Goal: Transaction & Acquisition: Purchase product/service

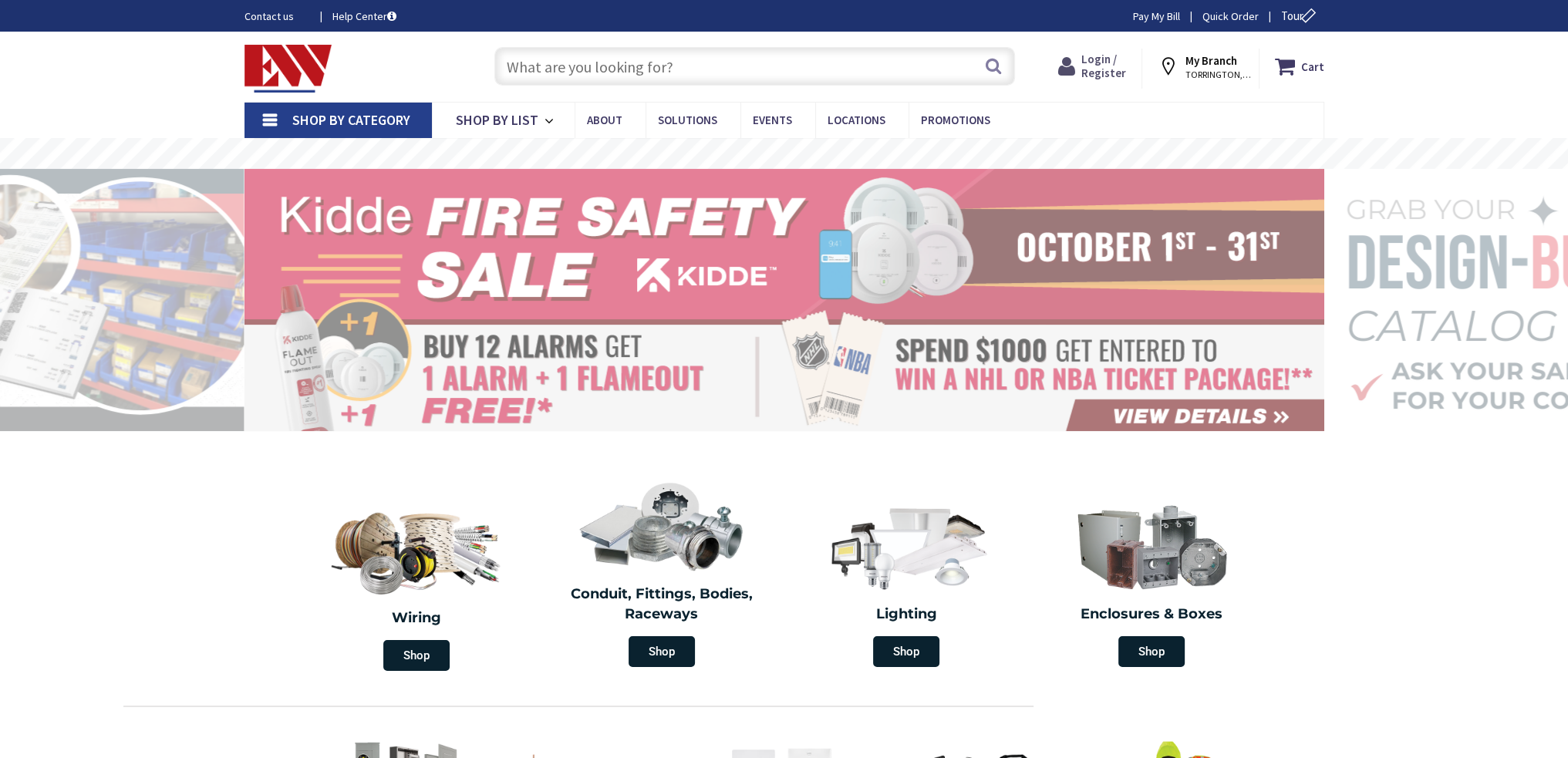
click at [1108, 74] on span "Login / Register" at bounding box center [1104, 65] width 45 height 28
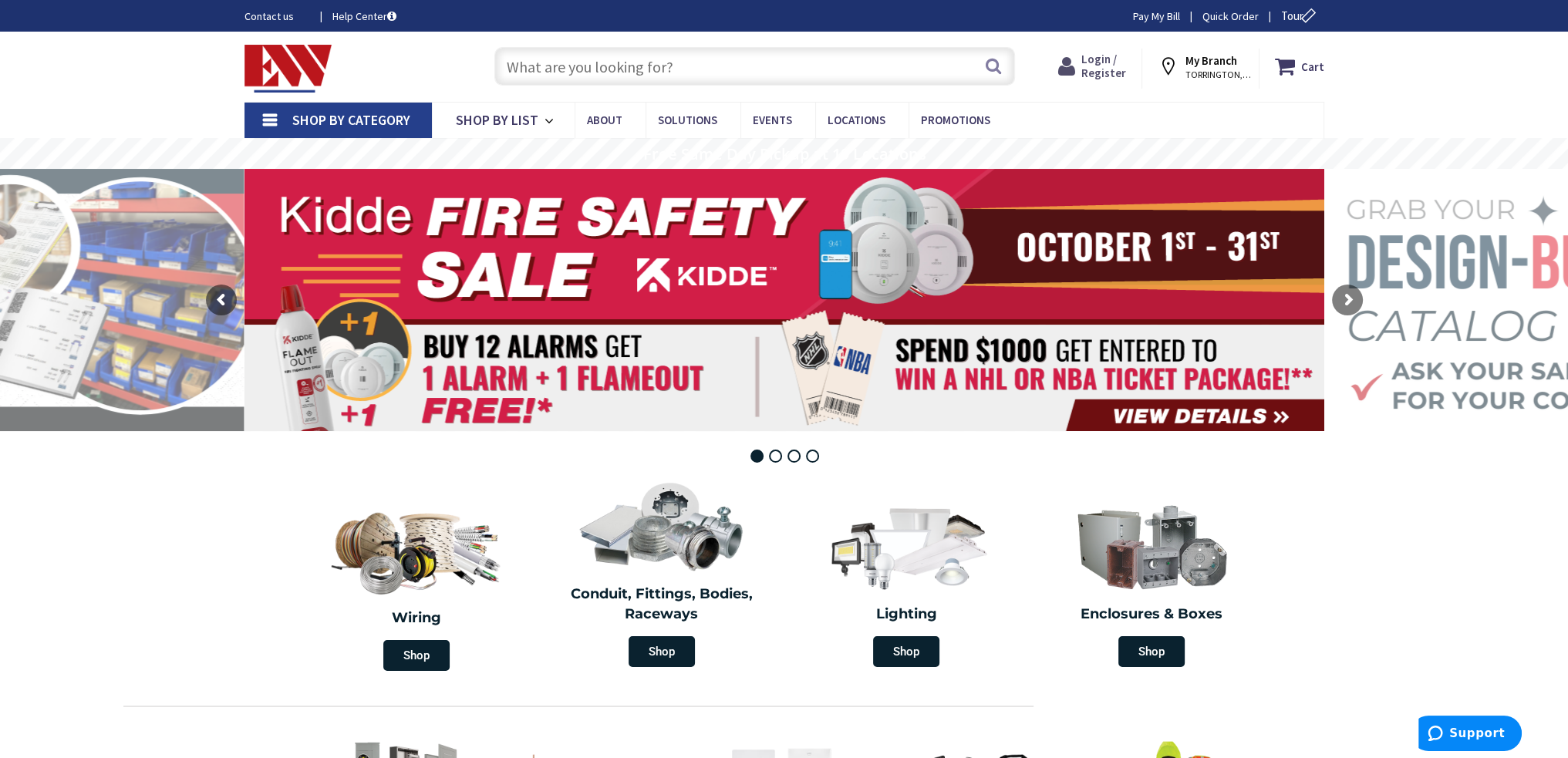
click at [1099, 57] on span "Login / Register" at bounding box center [1104, 65] width 45 height 28
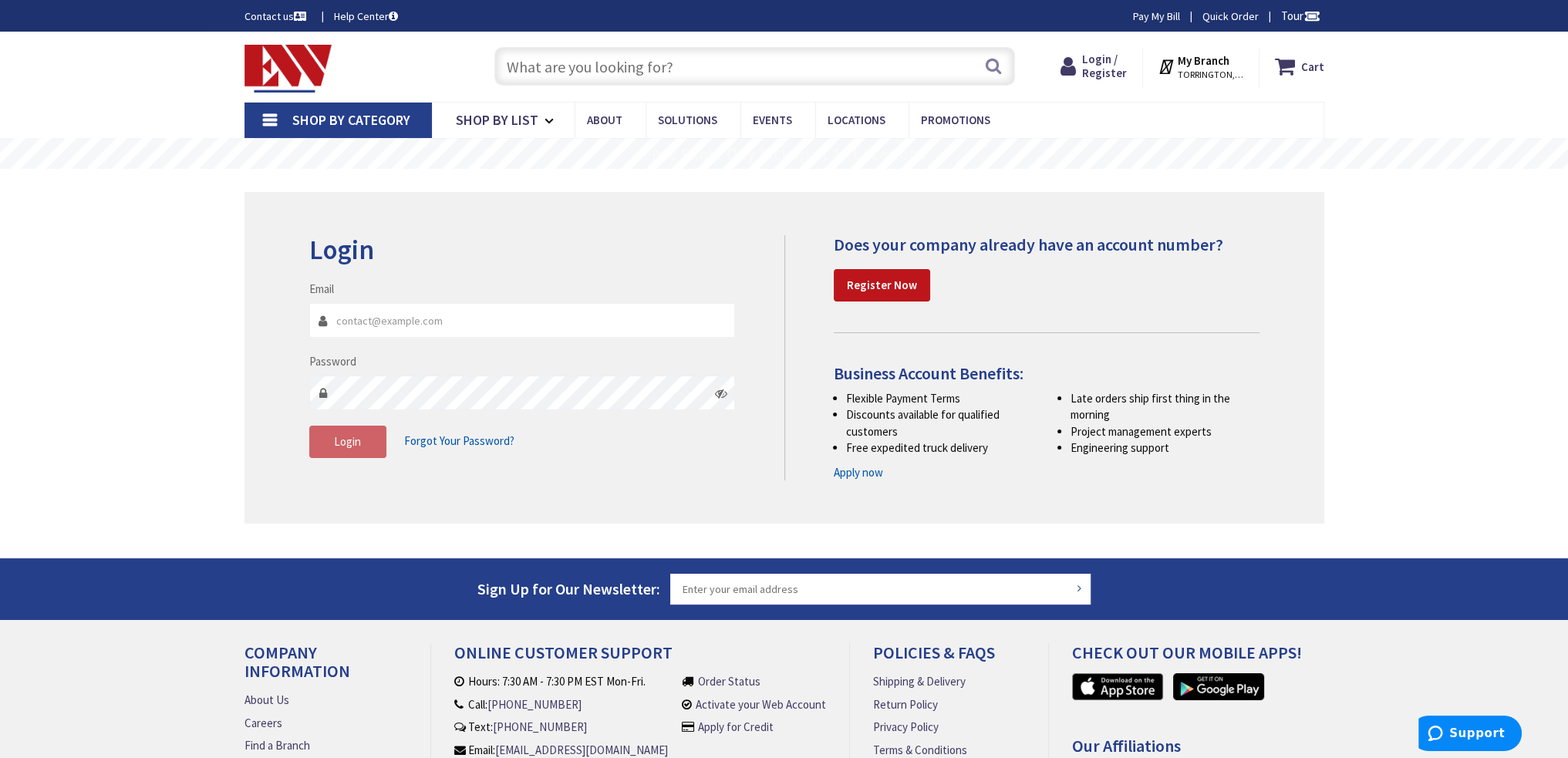
click at [430, 321] on input "Email" at bounding box center [523, 320] width 427 height 35
type input "shawnfrench@chelectric.com"
click at [377, 454] on button "Login" at bounding box center [348, 442] width 77 height 33
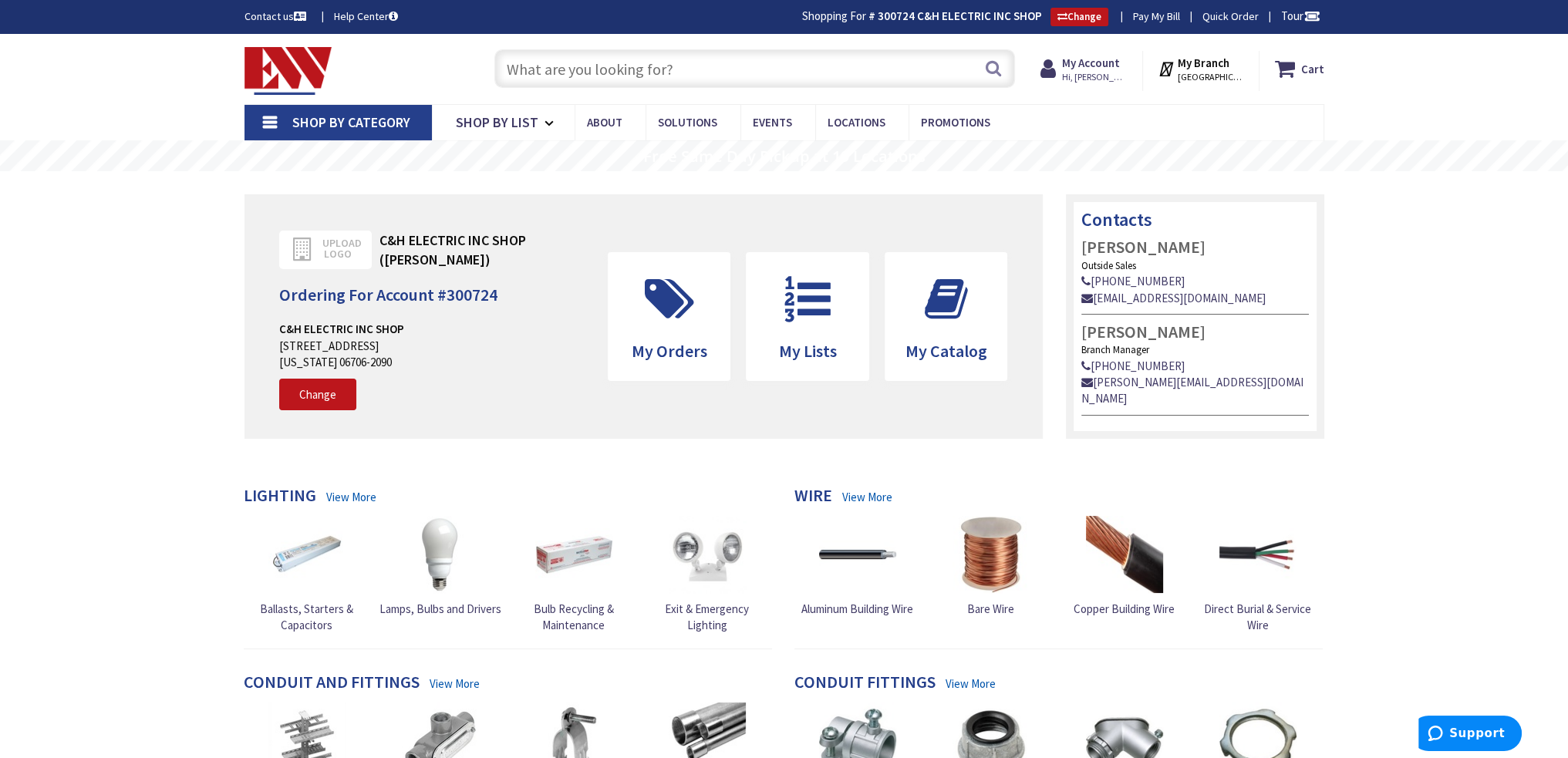
click at [667, 75] on input "text" at bounding box center [755, 69] width 521 height 39
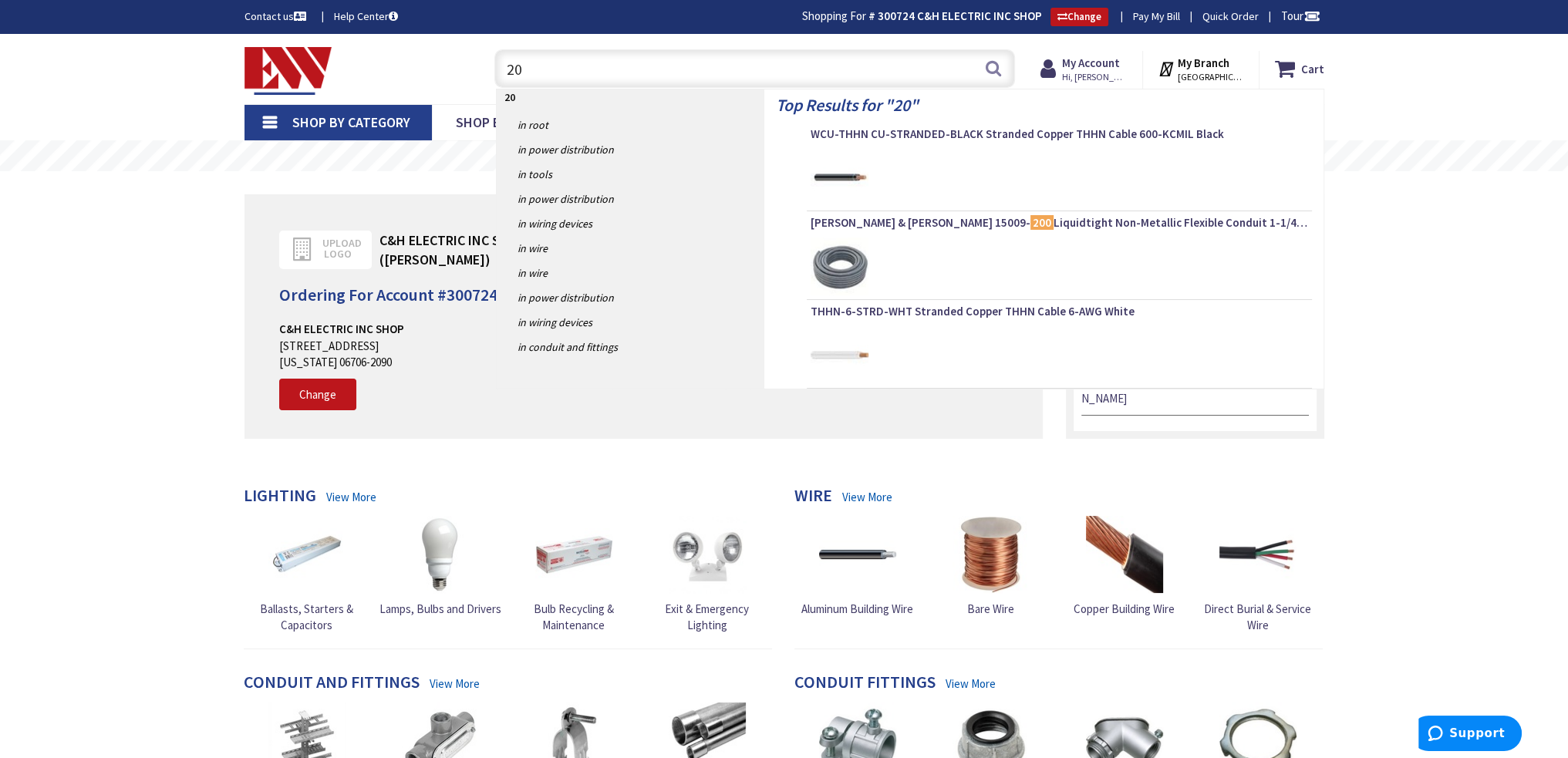
type input "2"
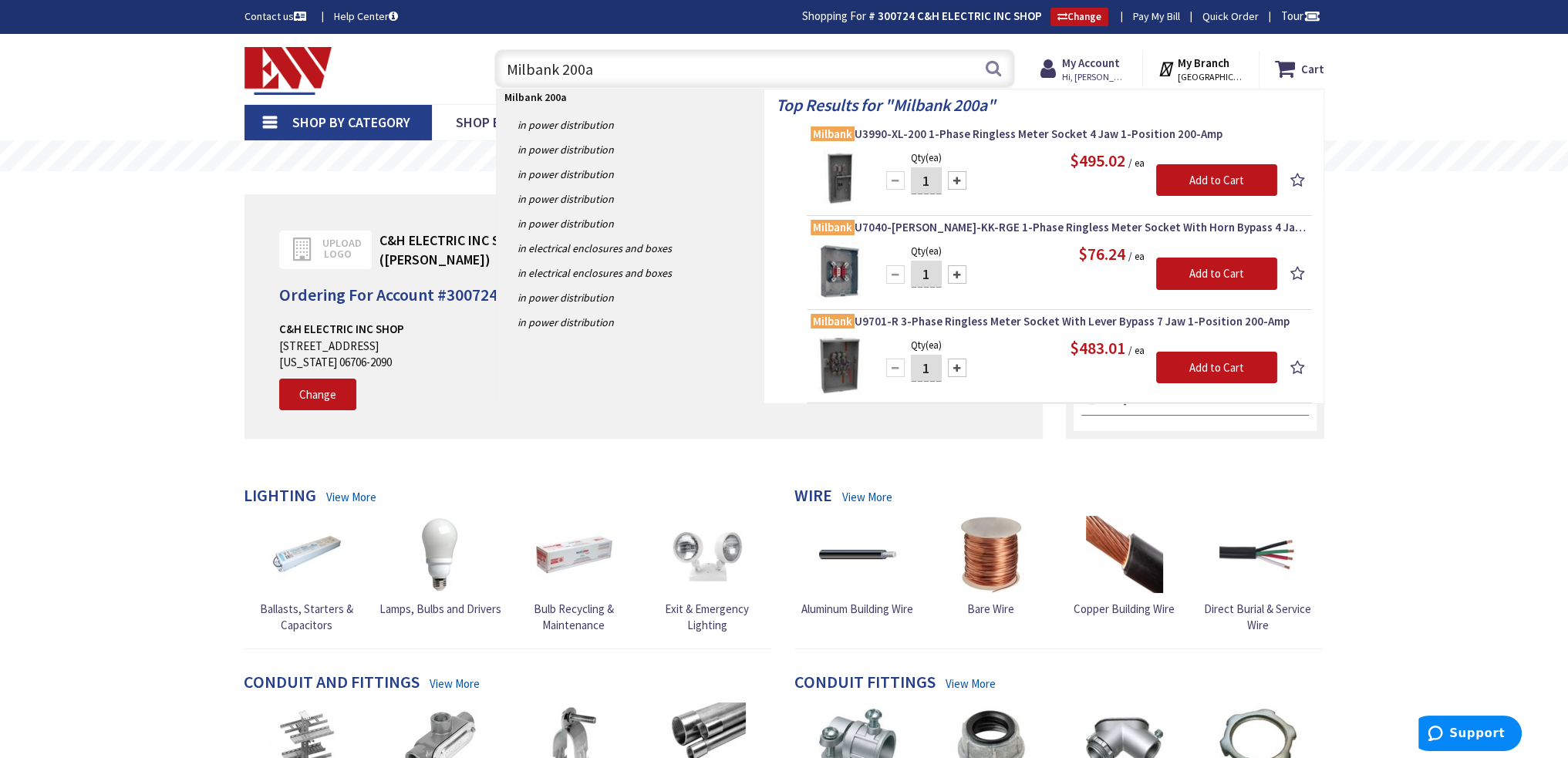
type input "Milbank 200a"
click at [845, 172] on img at bounding box center [840, 178] width 58 height 58
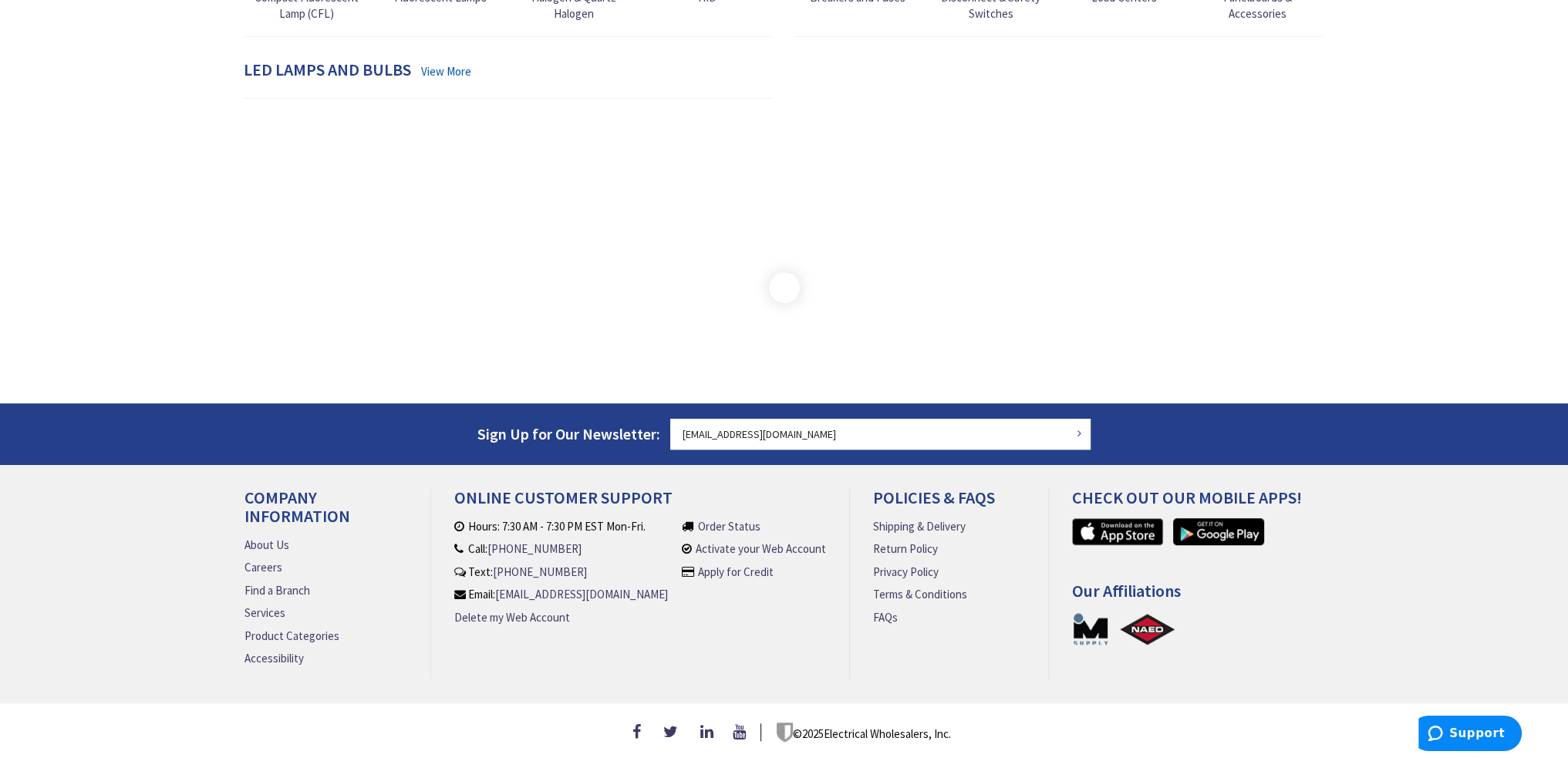
click at [709, 64] on div "LED Lamps and Bulbs View More" at bounding box center [508, 79] width 552 height 38
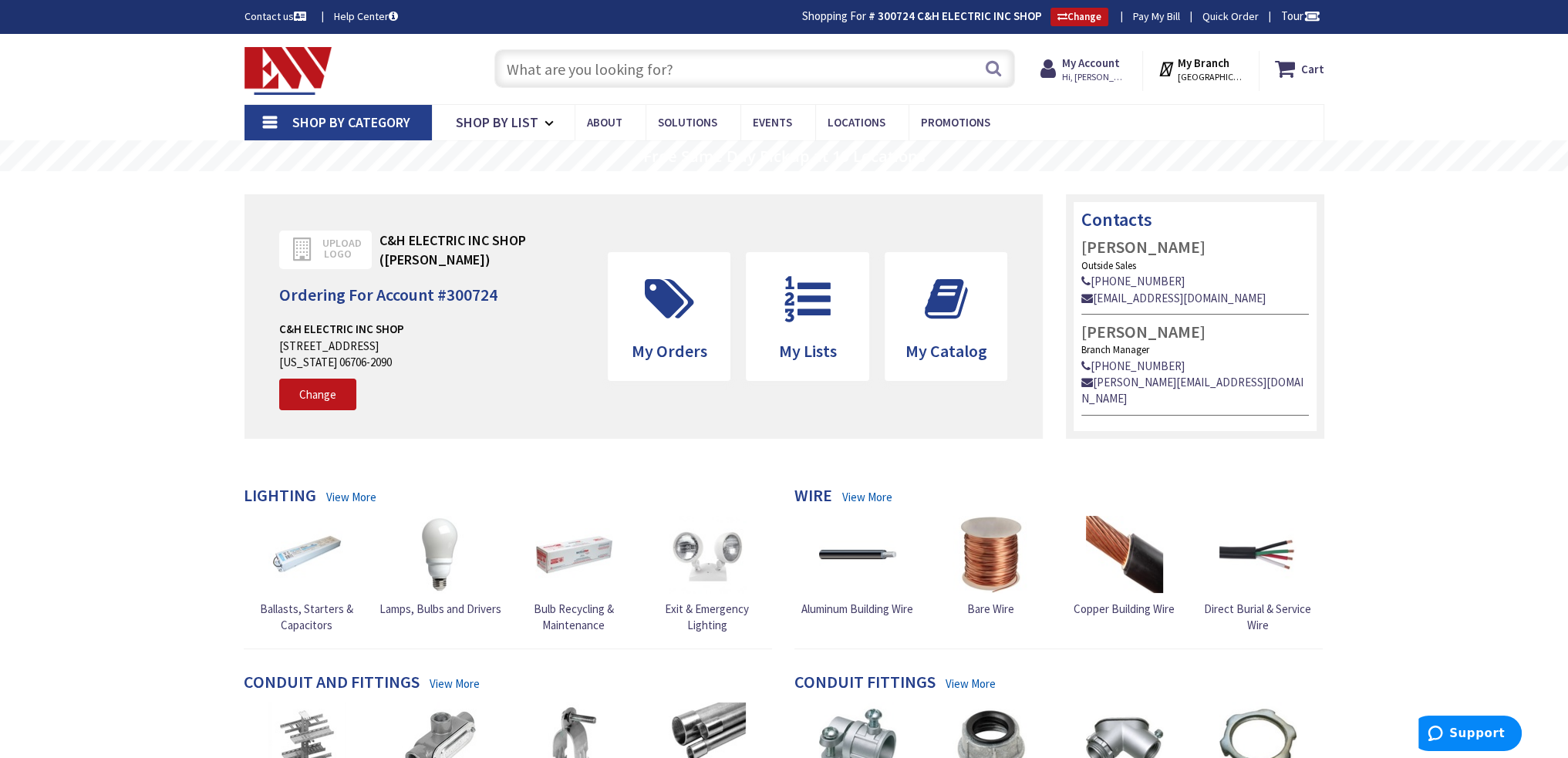
click at [688, 74] on input "text" at bounding box center [755, 69] width 521 height 39
type input "2"
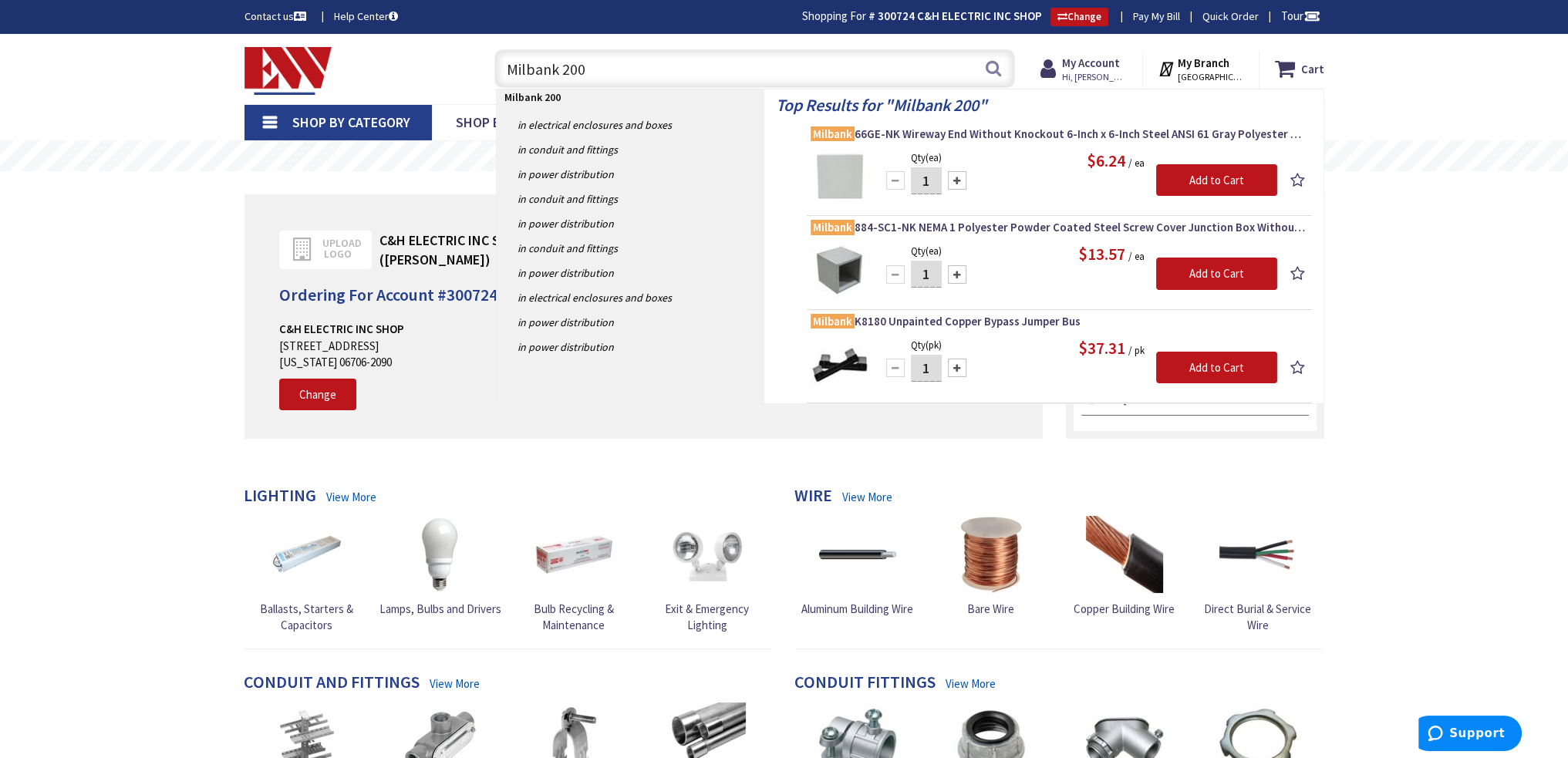
type input "Milbank 200a"
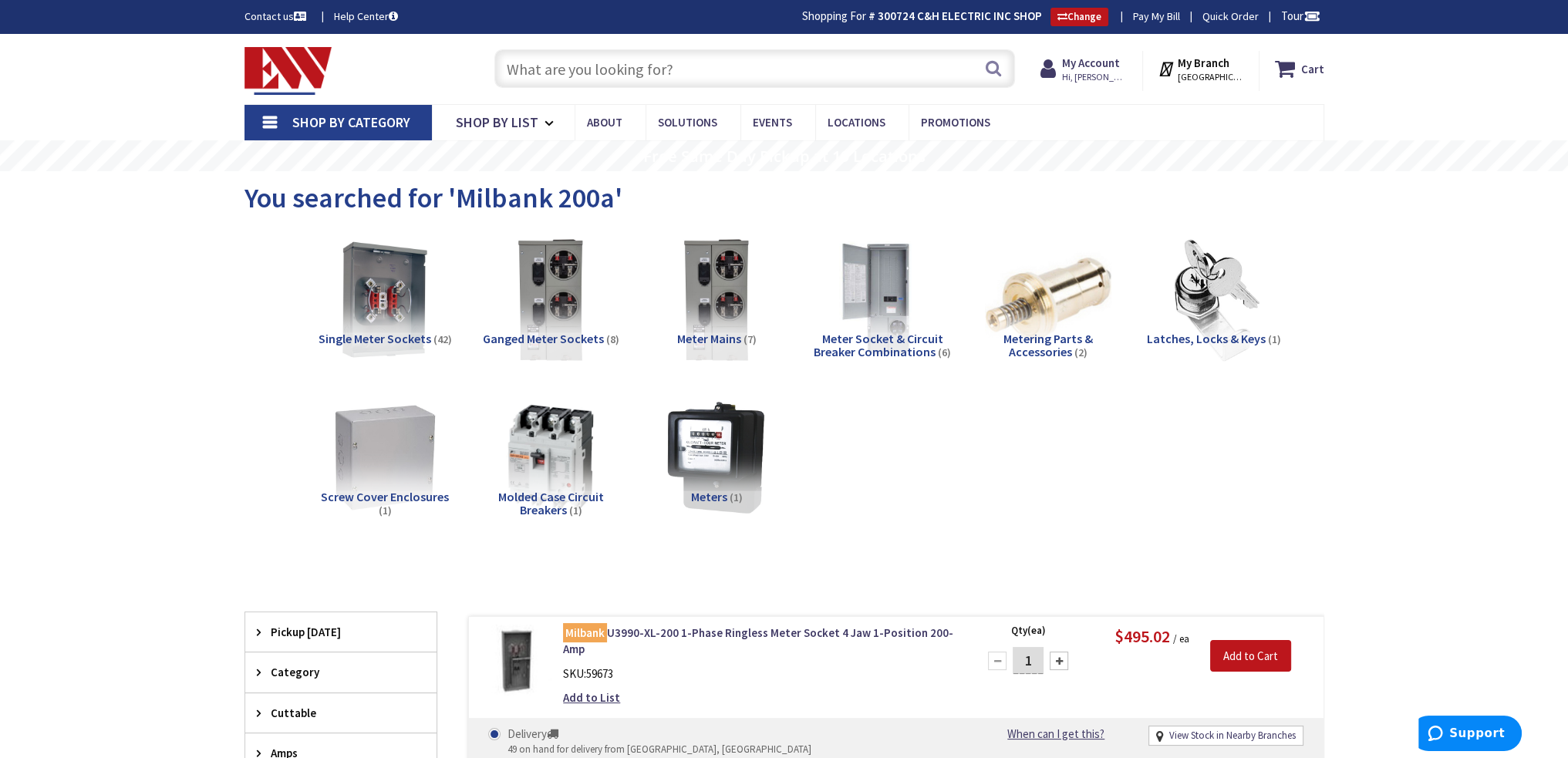
click at [370, 340] on span "Single Meter Sockets" at bounding box center [374, 338] width 112 height 15
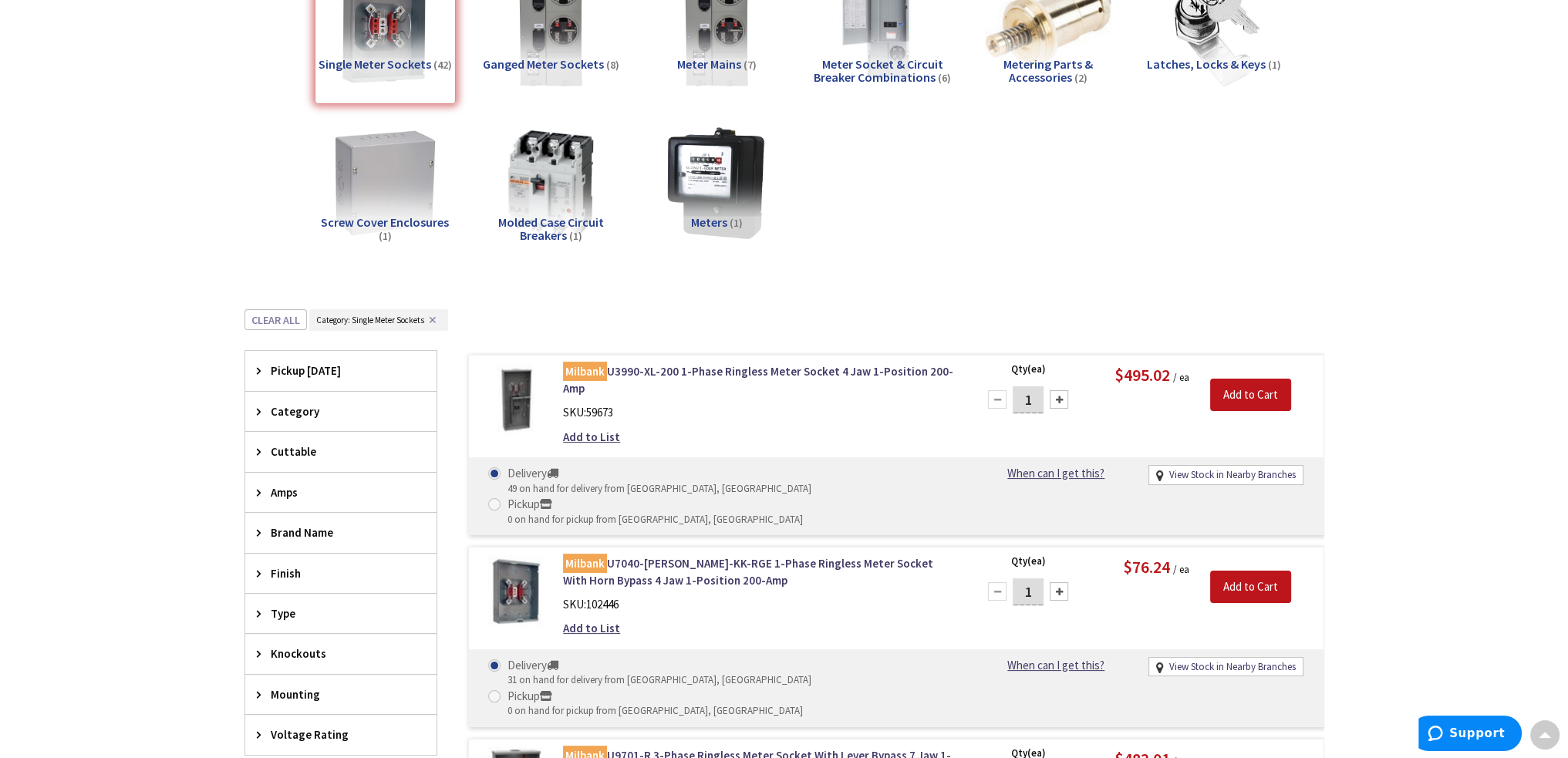
scroll to position [429, 0]
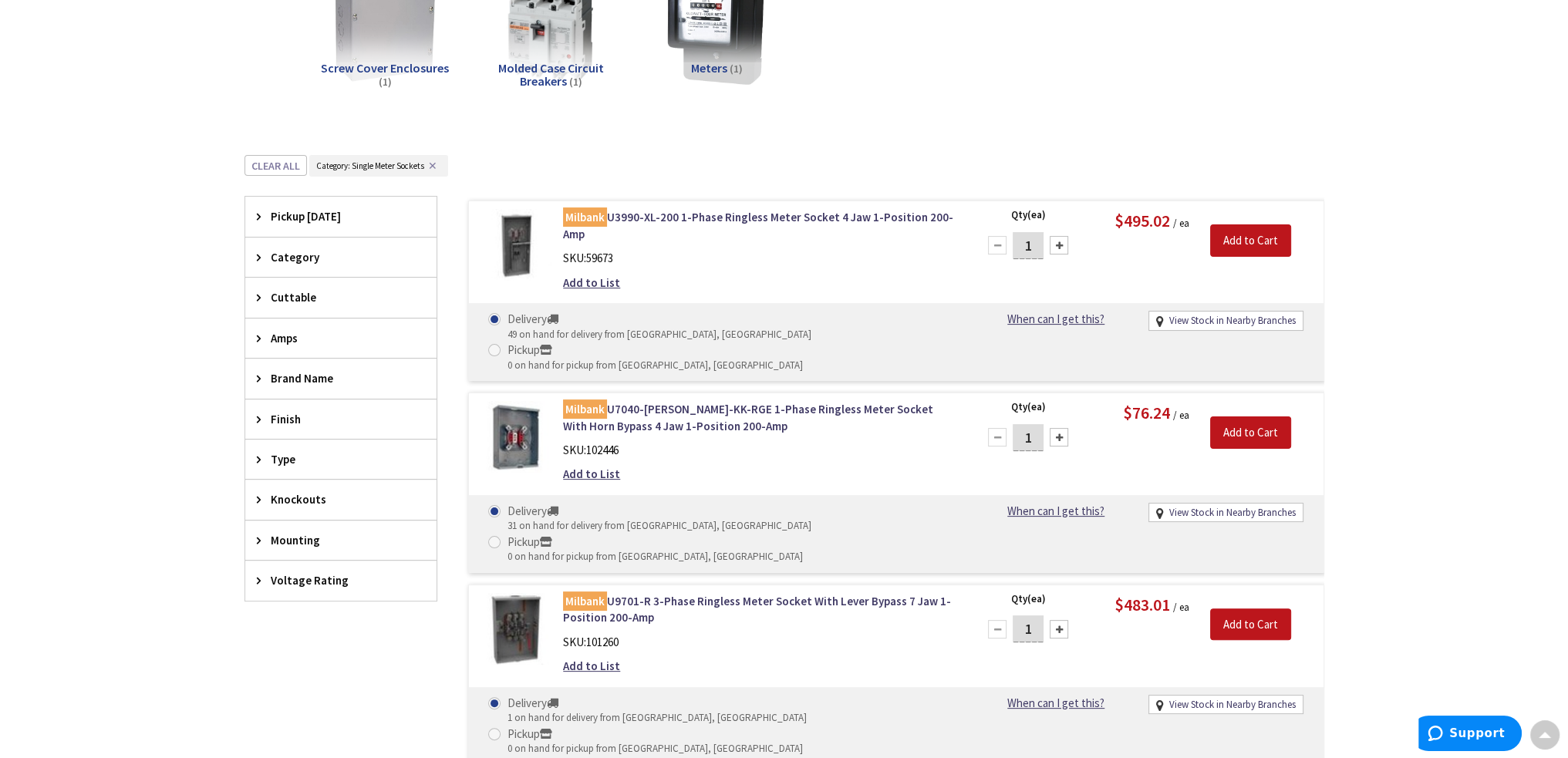
click at [293, 586] on div "Voltage Rating" at bounding box center [340, 581] width 191 height 39
click at [290, 660] on span "240 Volt AC" at bounding box center [340, 664] width 191 height 27
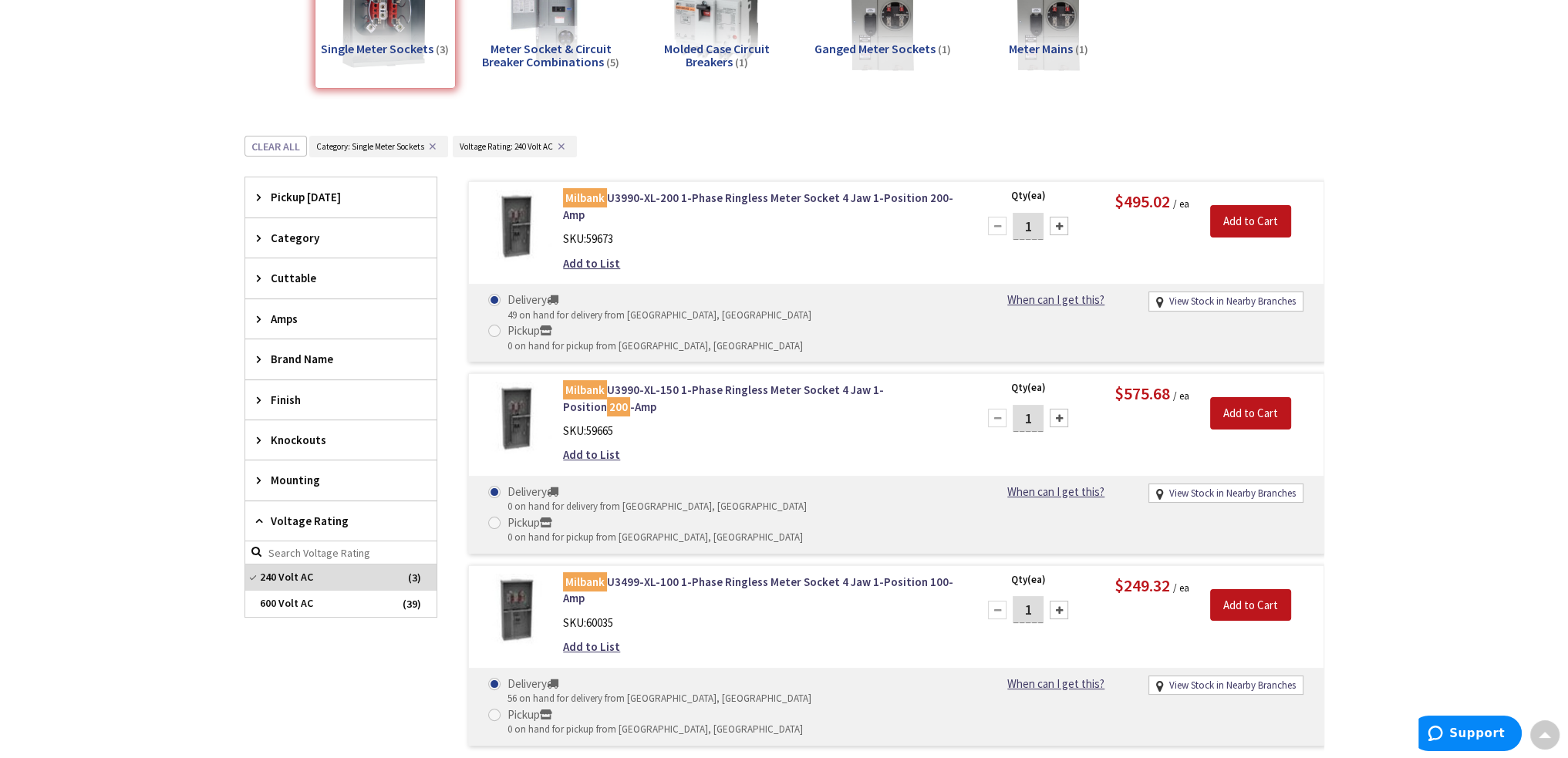
scroll to position [275, 0]
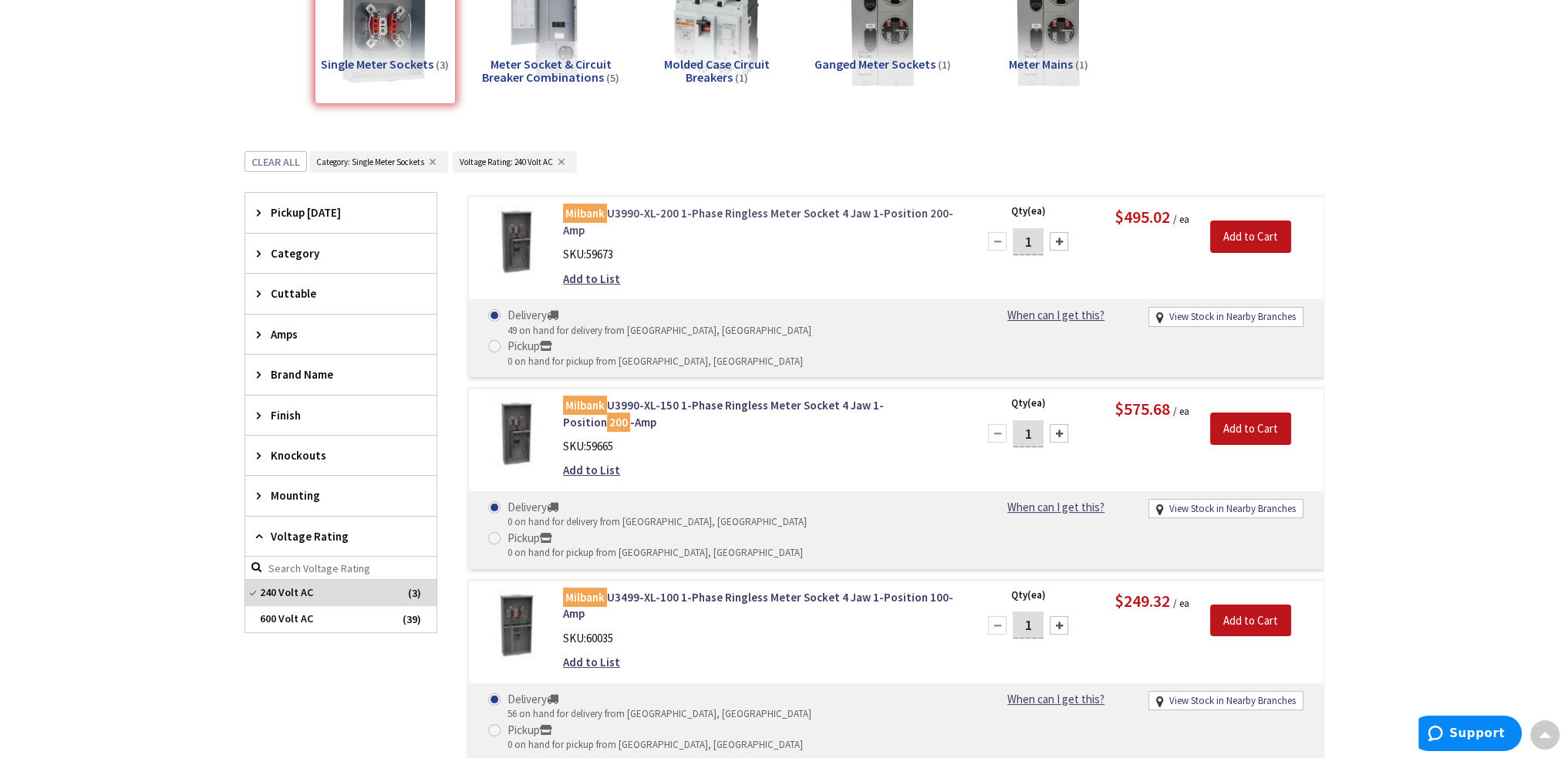
click at [648, 210] on link "Milbank U3990-XL-200 1-Phase Ringless Meter Socket 4 Jaw 1-Position 200-Amp" at bounding box center [759, 221] width 392 height 33
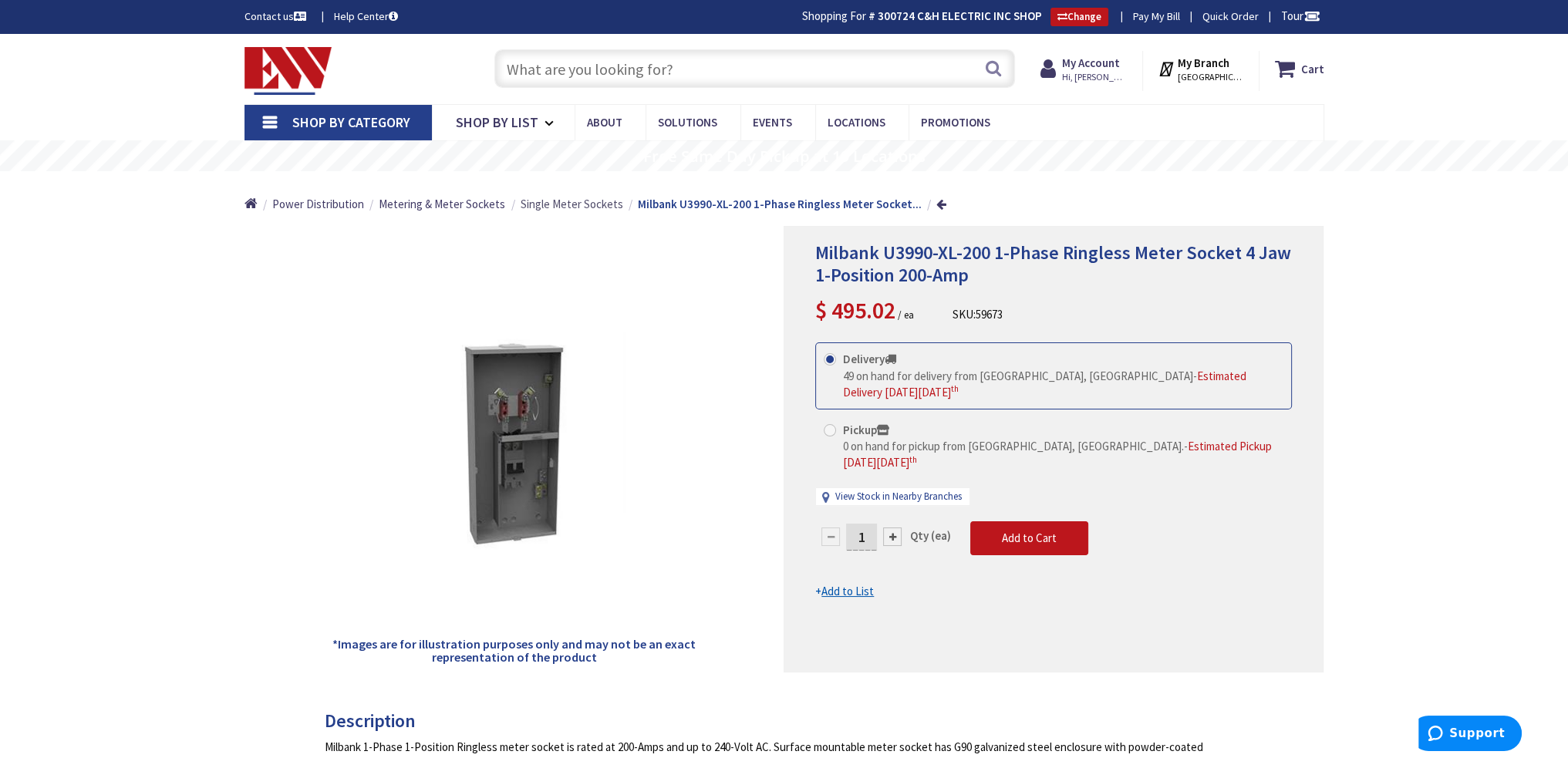
click at [530, 203] on span "Single Meter Sockets" at bounding box center [572, 204] width 103 height 15
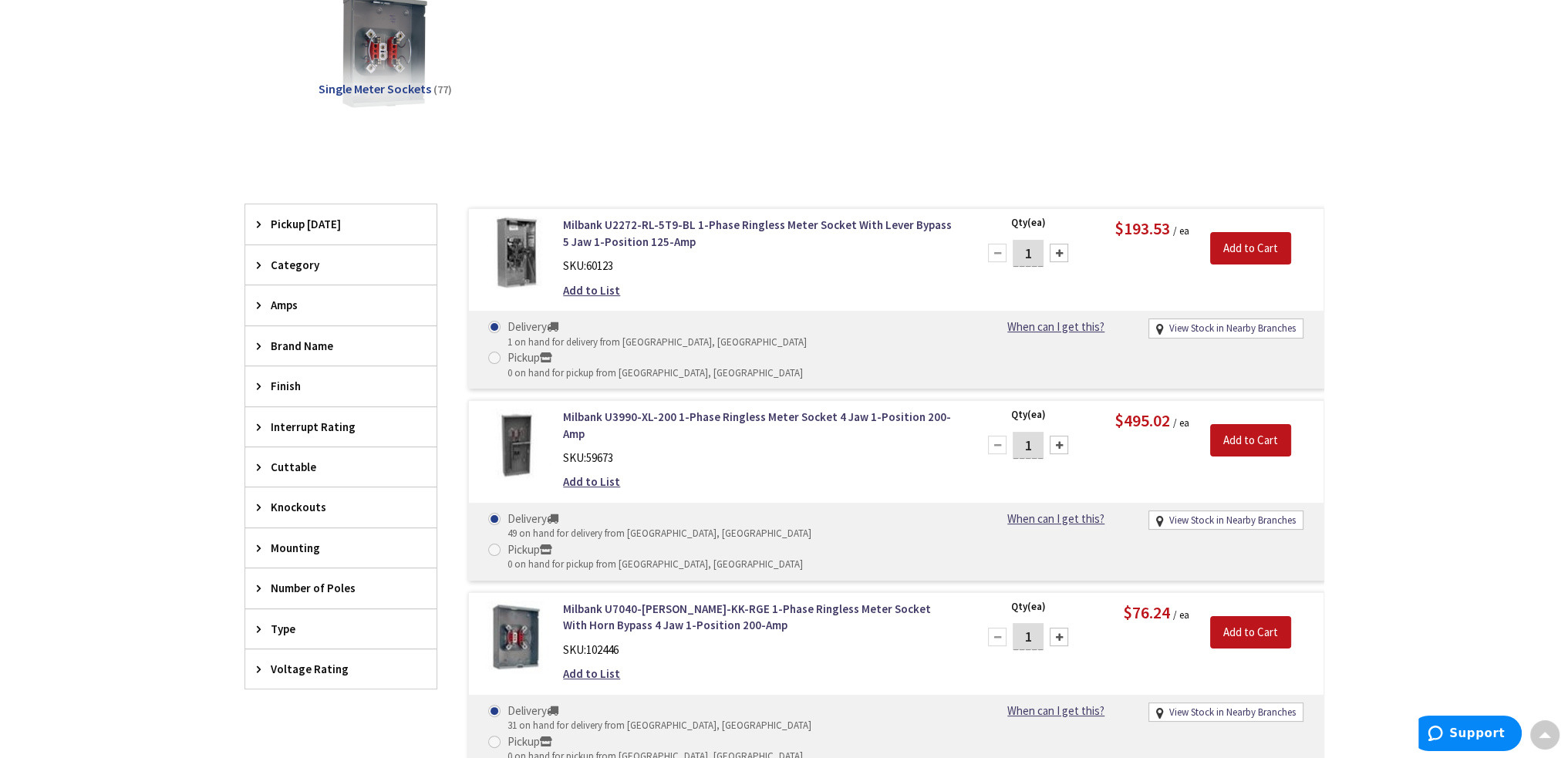
scroll to position [385, 0]
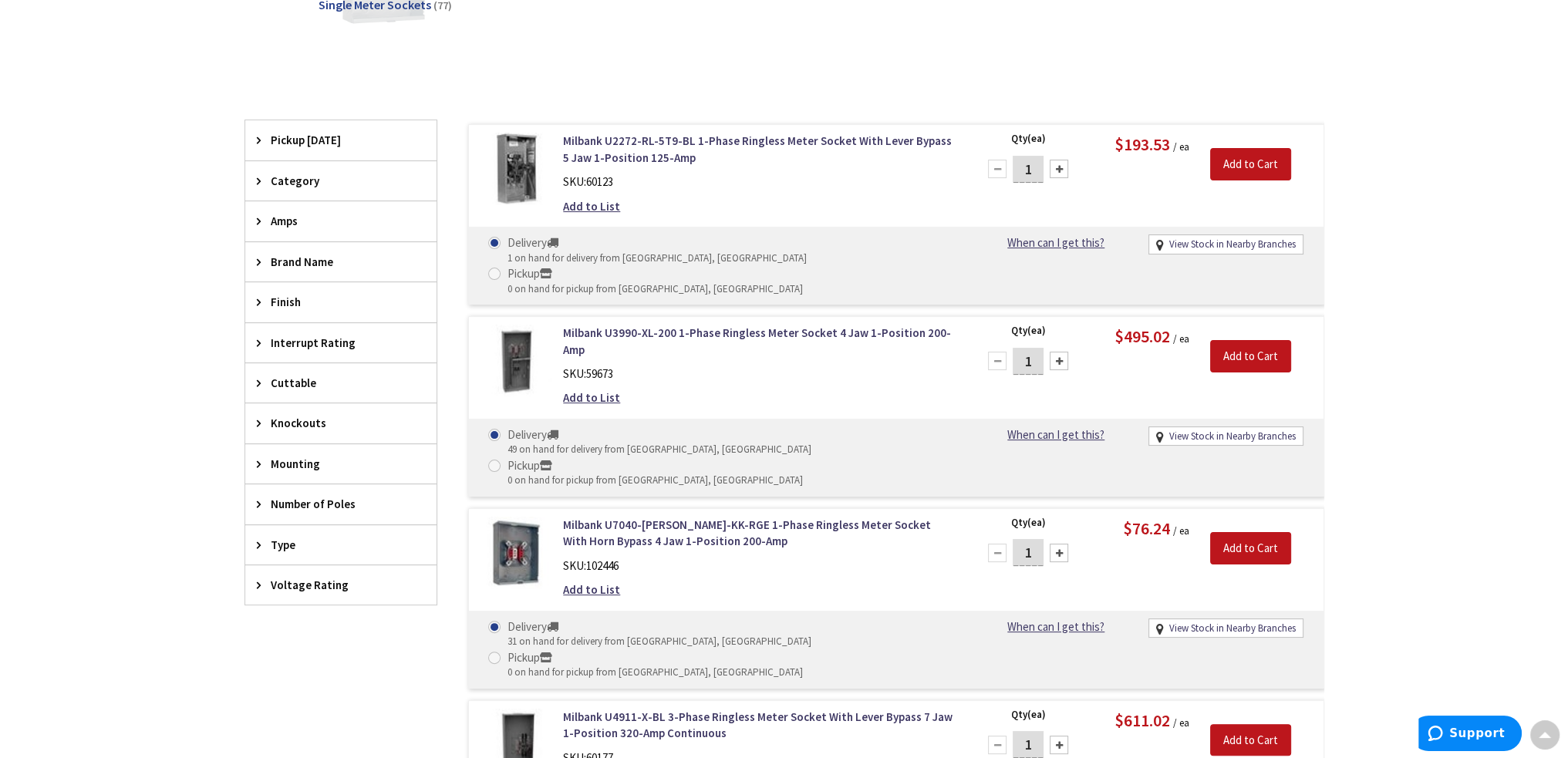
click at [330, 514] on div "Number of Poles" at bounding box center [340, 504] width 191 height 39
click at [119, 471] on div "Skip to Content Toggle Nav Search Cart My Cart Close" at bounding box center [784, 558] width 1568 height 1823
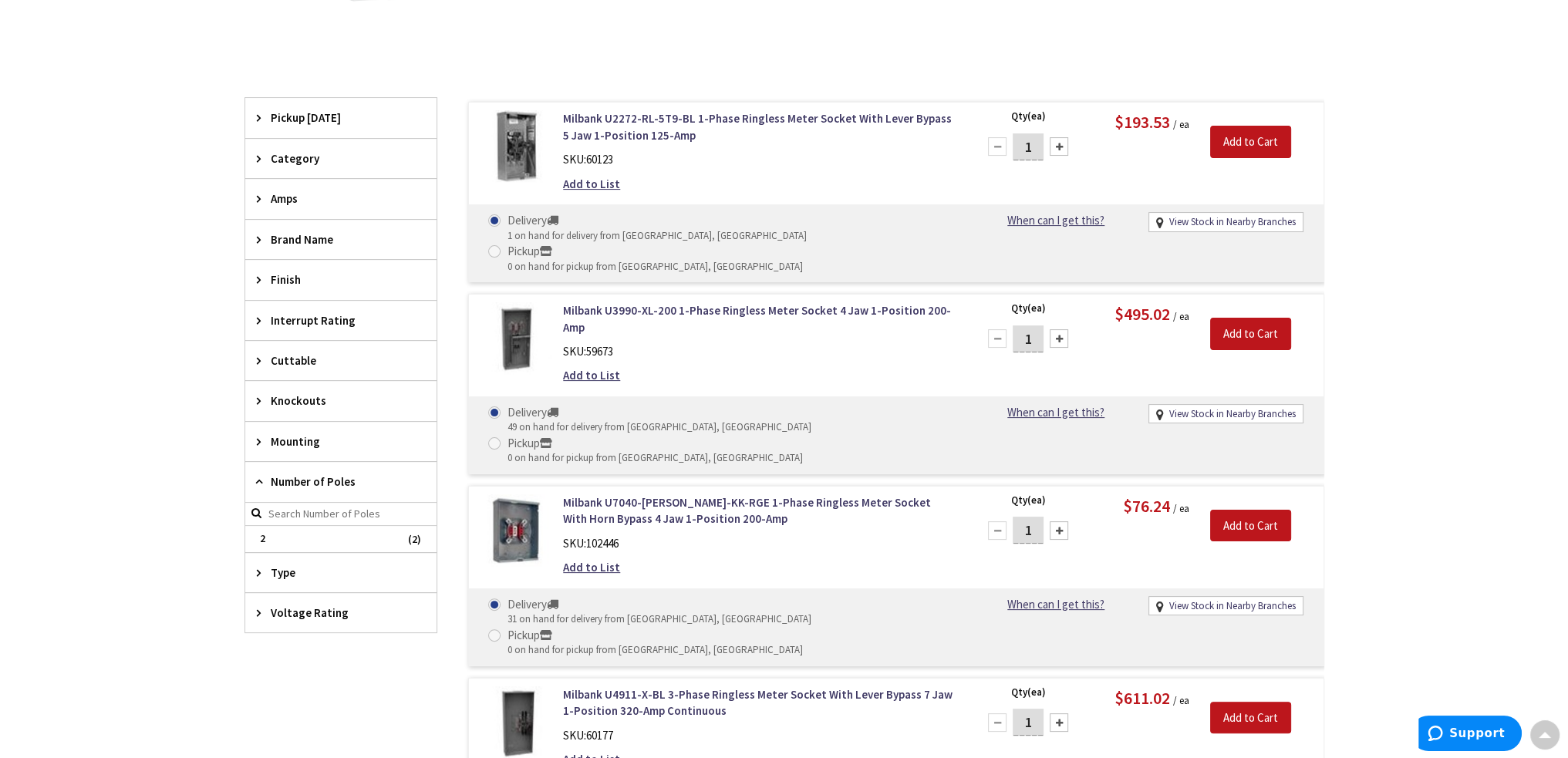
scroll to position [385, 0]
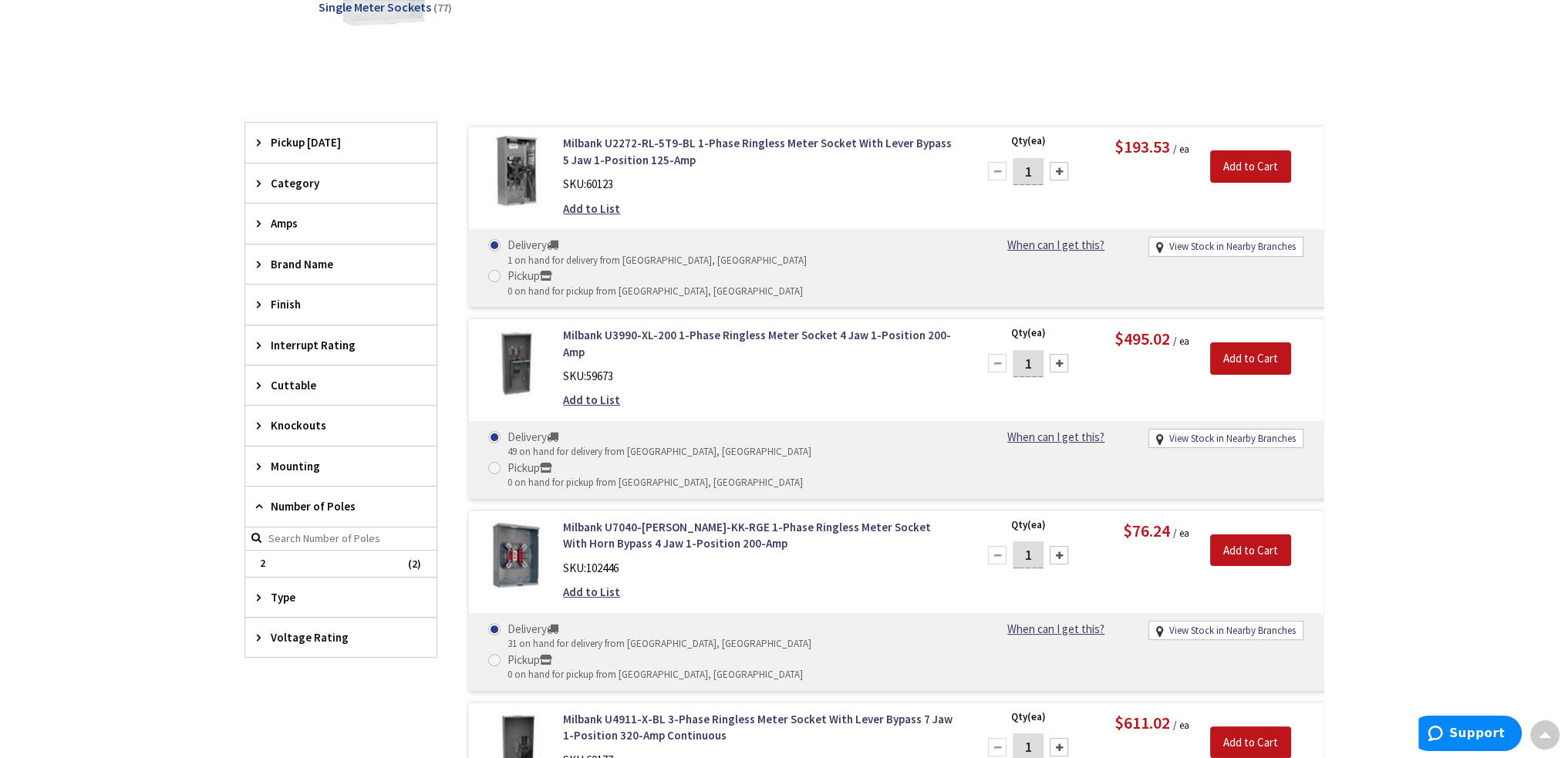
click at [284, 212] on div "Amps" at bounding box center [340, 224] width 191 height 39
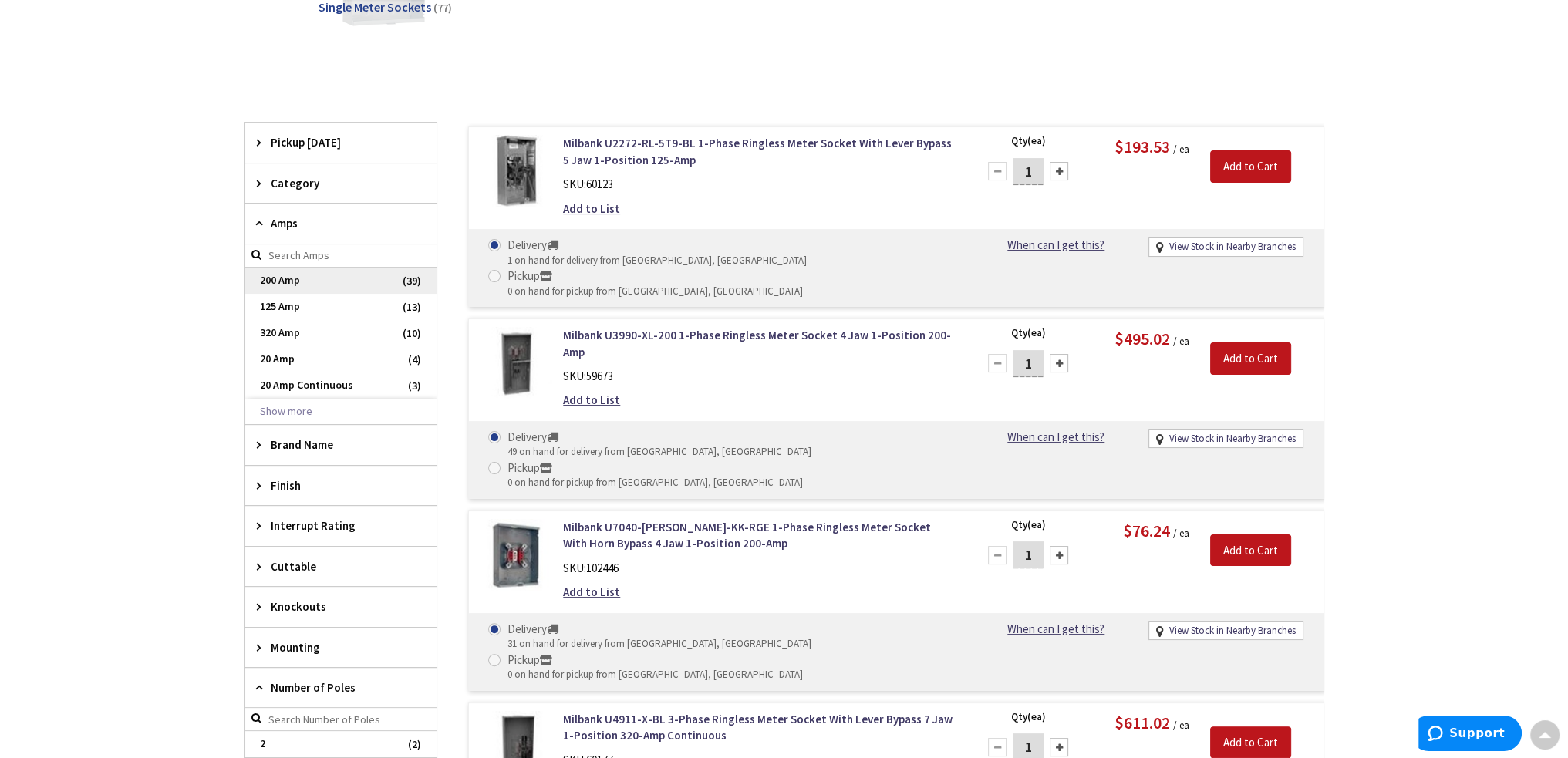
click at [308, 280] on span "200 Amp" at bounding box center [340, 280] width 191 height 27
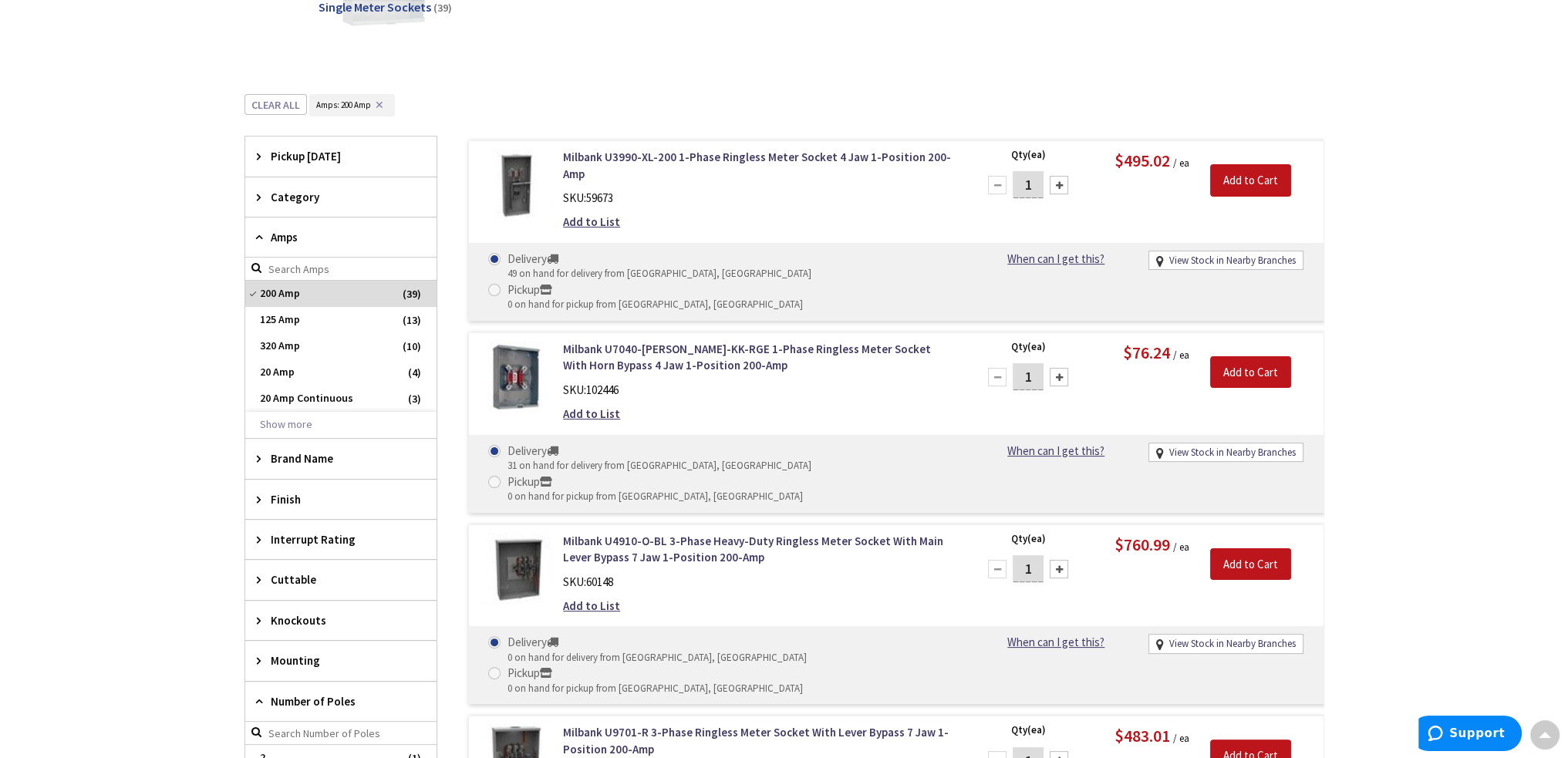
click at [196, 313] on div "Skip to Content Toggle Nav Search Cart My Cart Close" at bounding box center [784, 558] width 1568 height 1820
click at [266, 231] on icon at bounding box center [263, 237] width 12 height 12
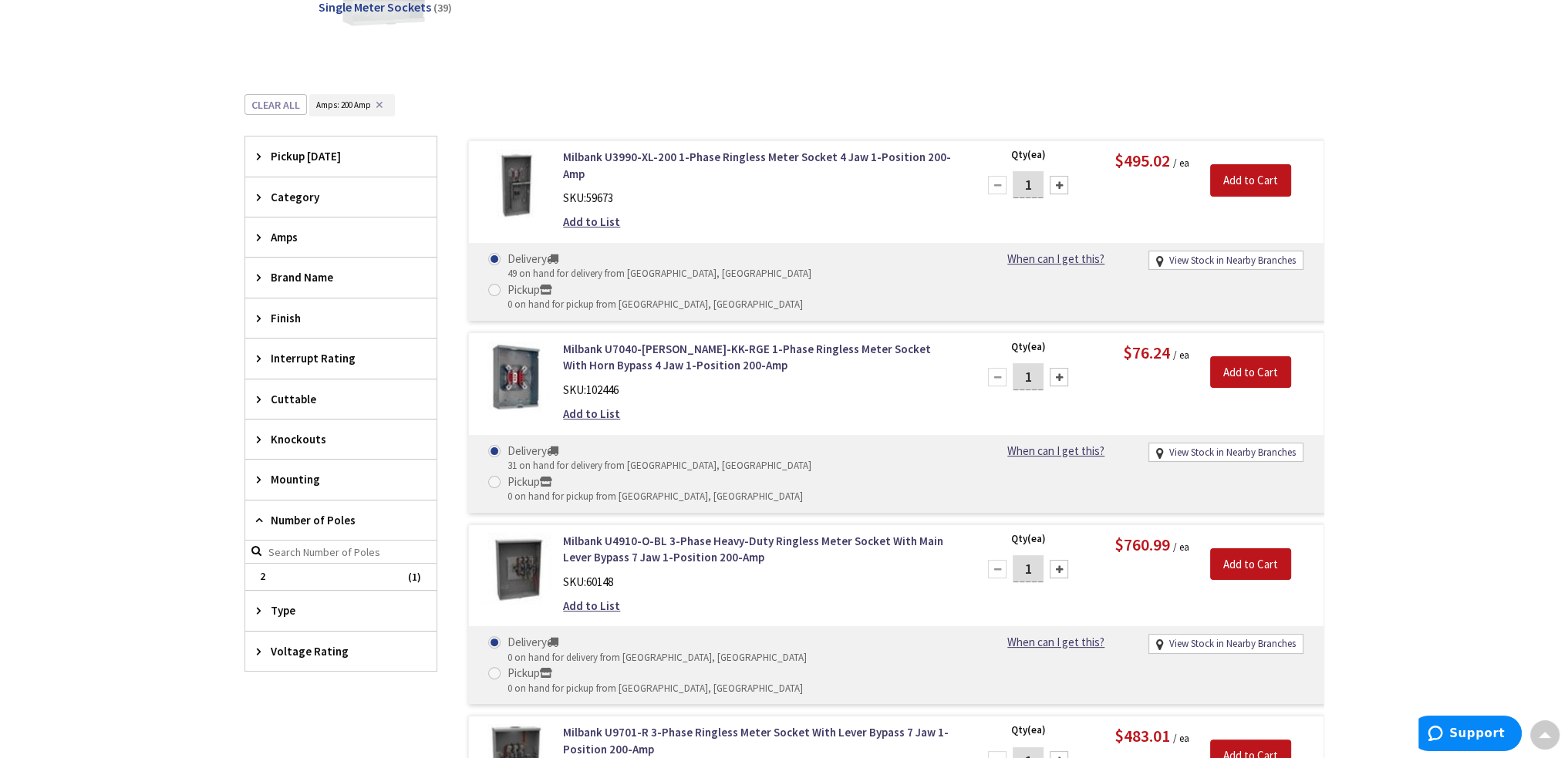
click at [259, 196] on icon at bounding box center [263, 197] width 12 height 12
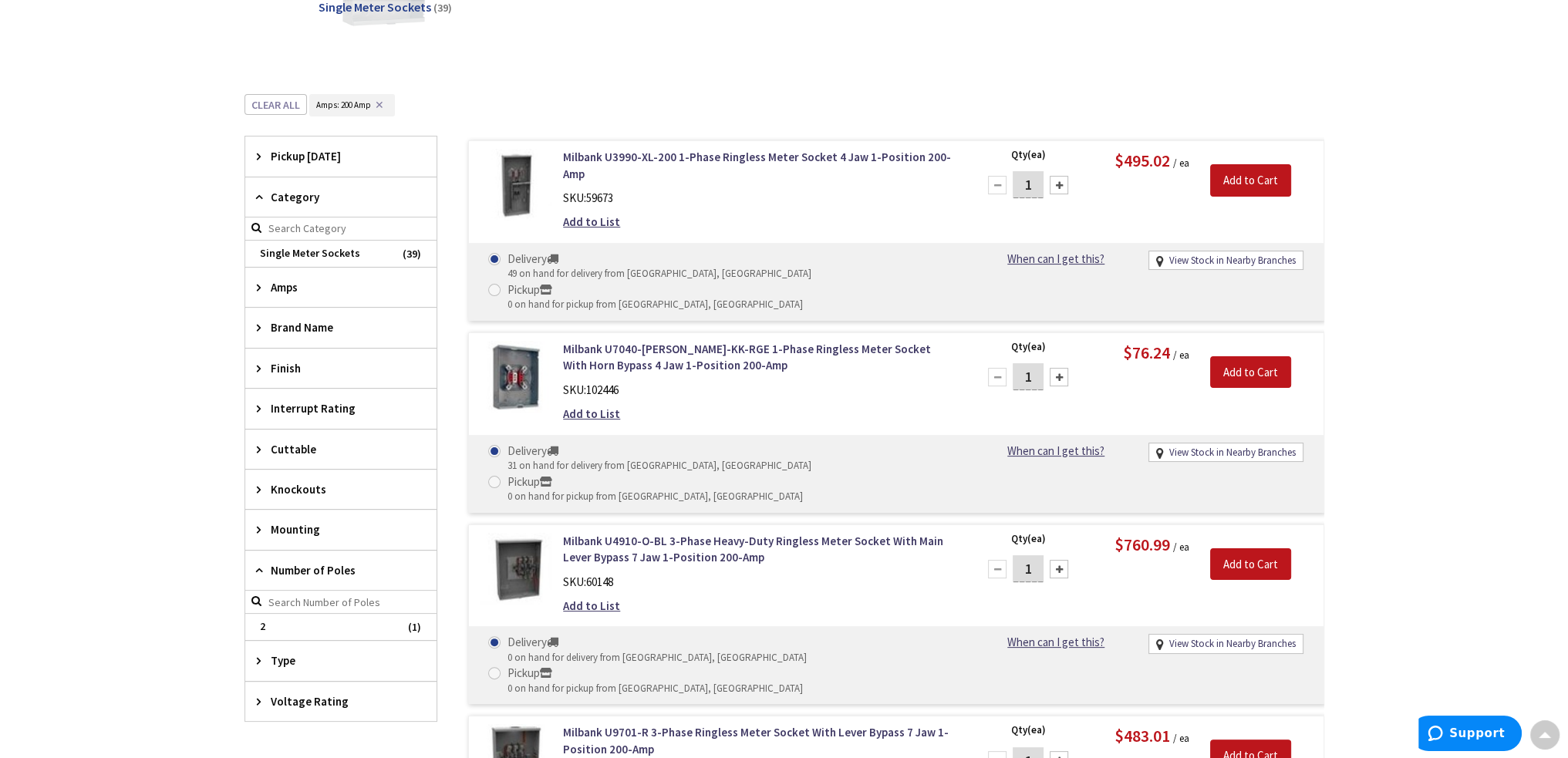
click at [259, 196] on icon at bounding box center [263, 197] width 12 height 12
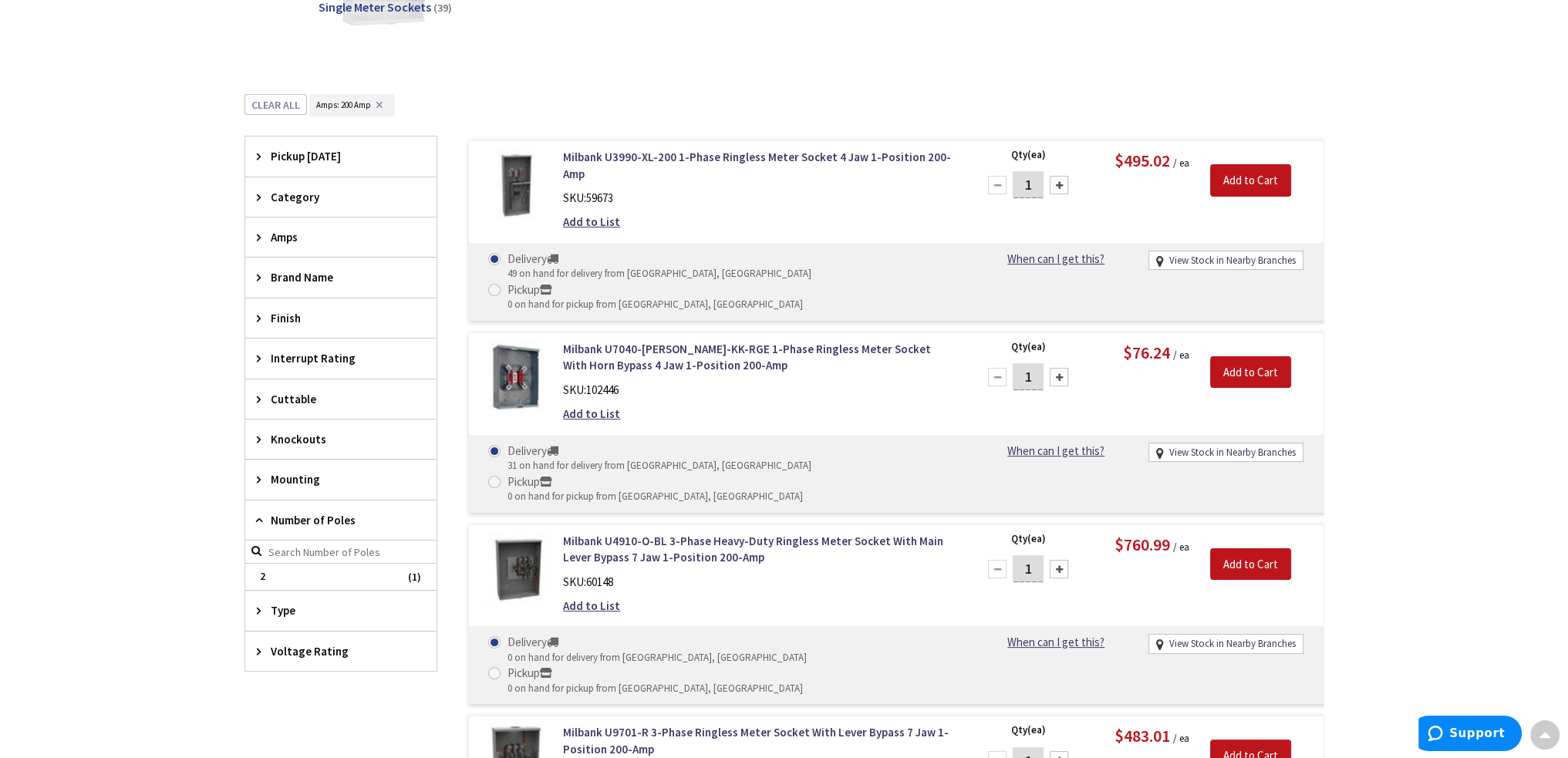
click at [254, 357] on div "Interrupt Rating" at bounding box center [340, 358] width 191 height 39
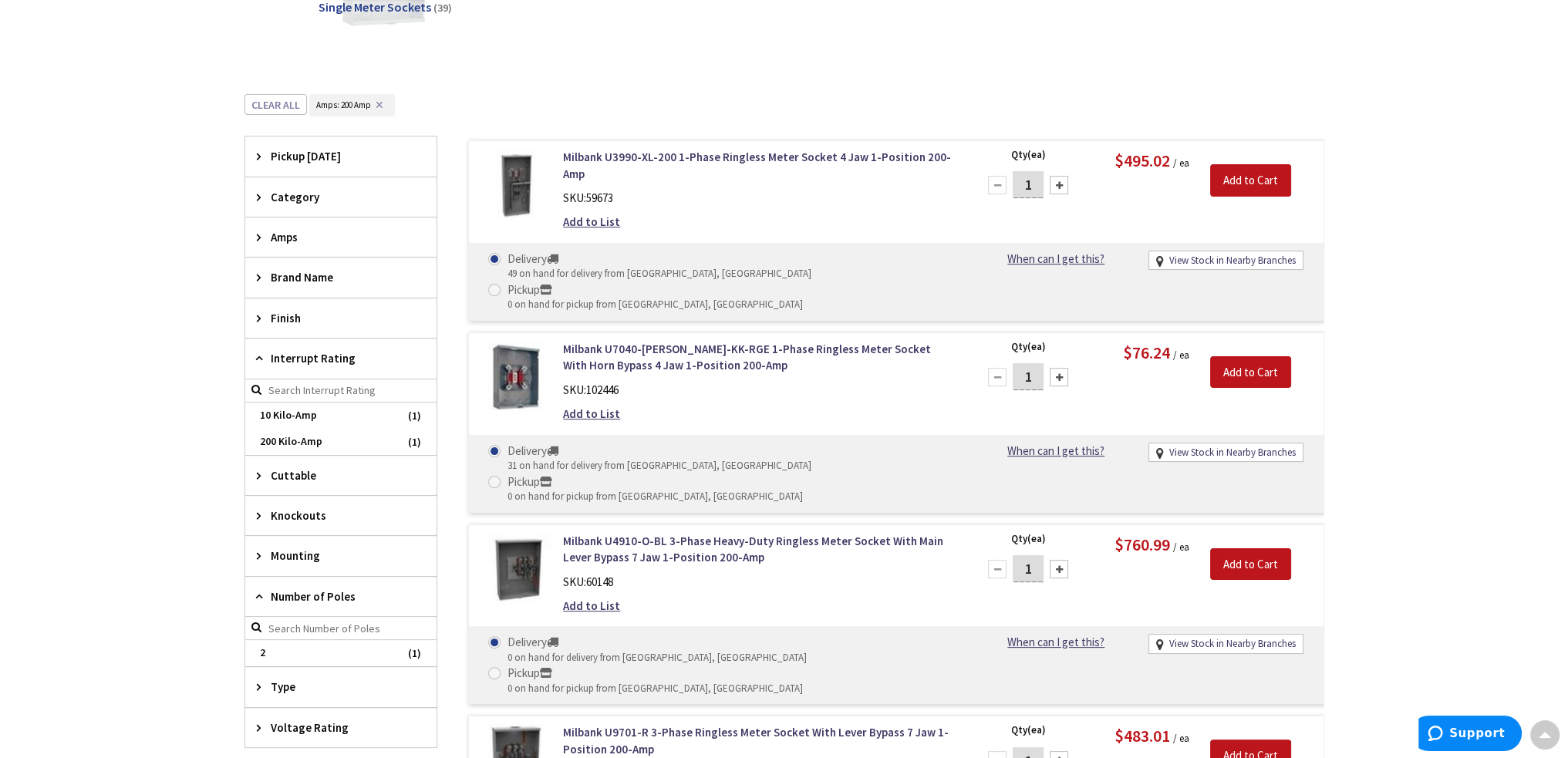
click at [257, 357] on icon at bounding box center [263, 358] width 12 height 12
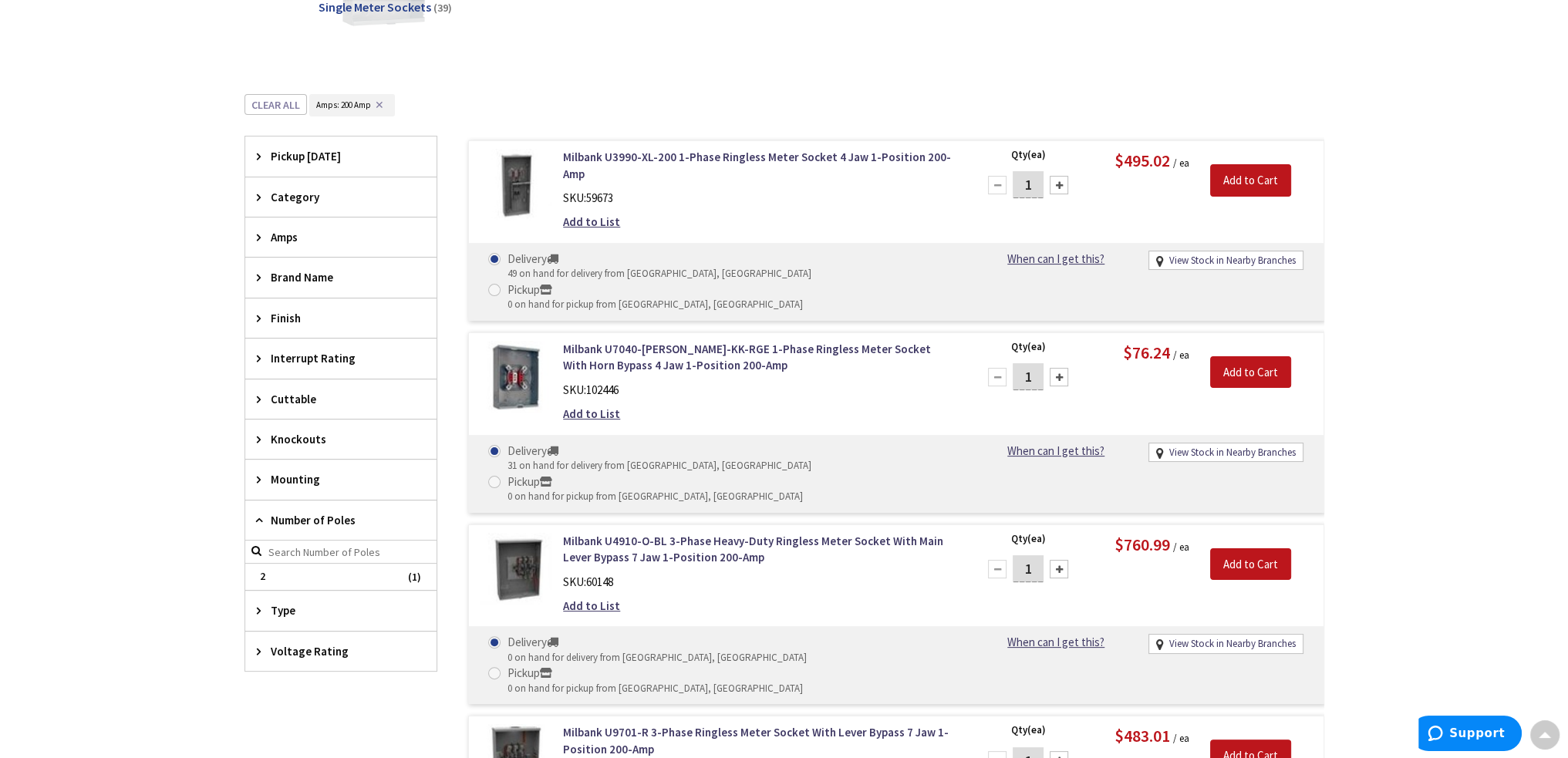
click at [257, 397] on icon at bounding box center [263, 399] width 12 height 12
click at [260, 480] on icon at bounding box center [263, 480] width 12 height 12
click at [258, 516] on icon at bounding box center [263, 521] width 12 height 12
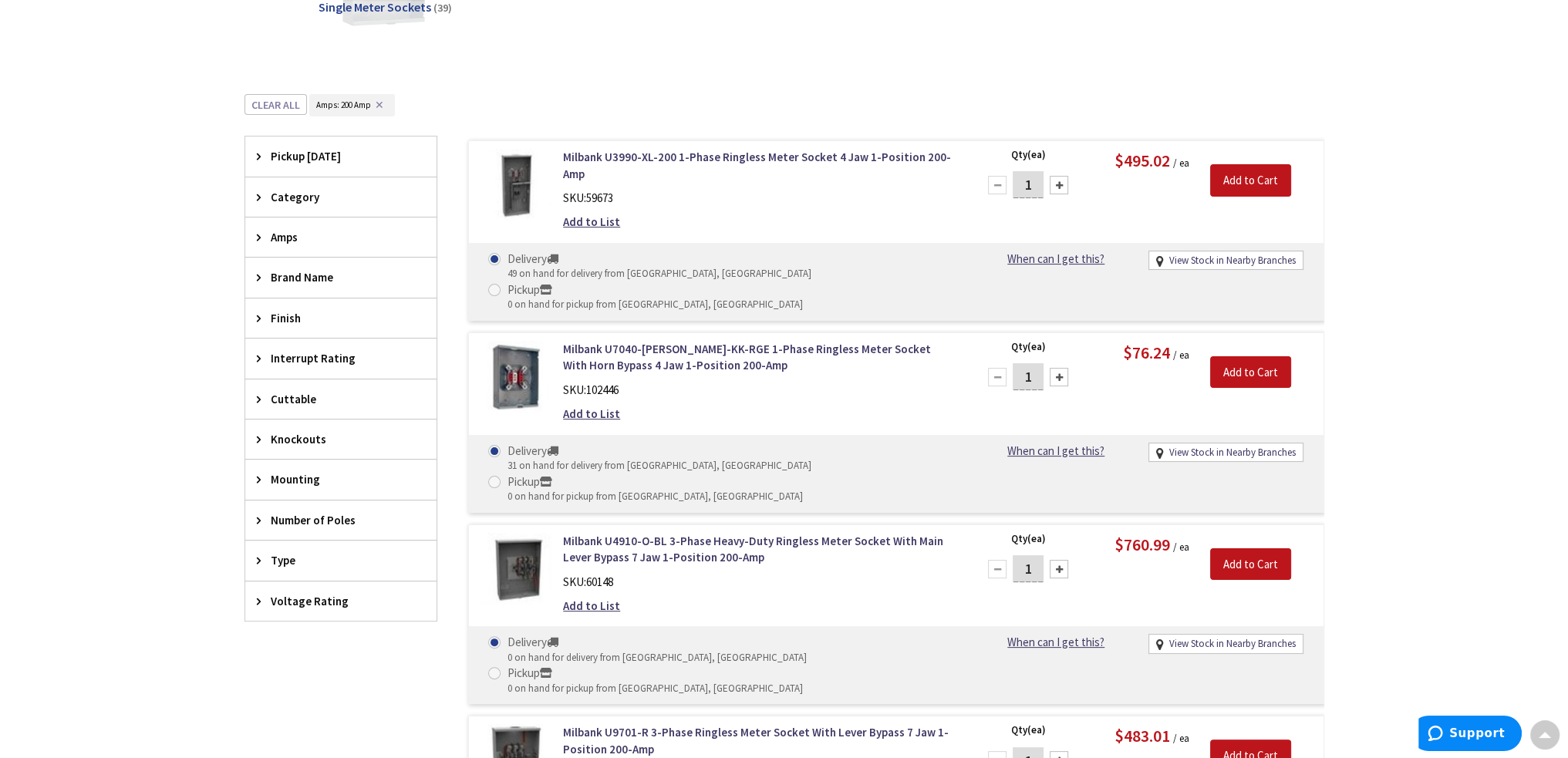
click at [252, 557] on div "Type" at bounding box center [340, 560] width 191 height 39
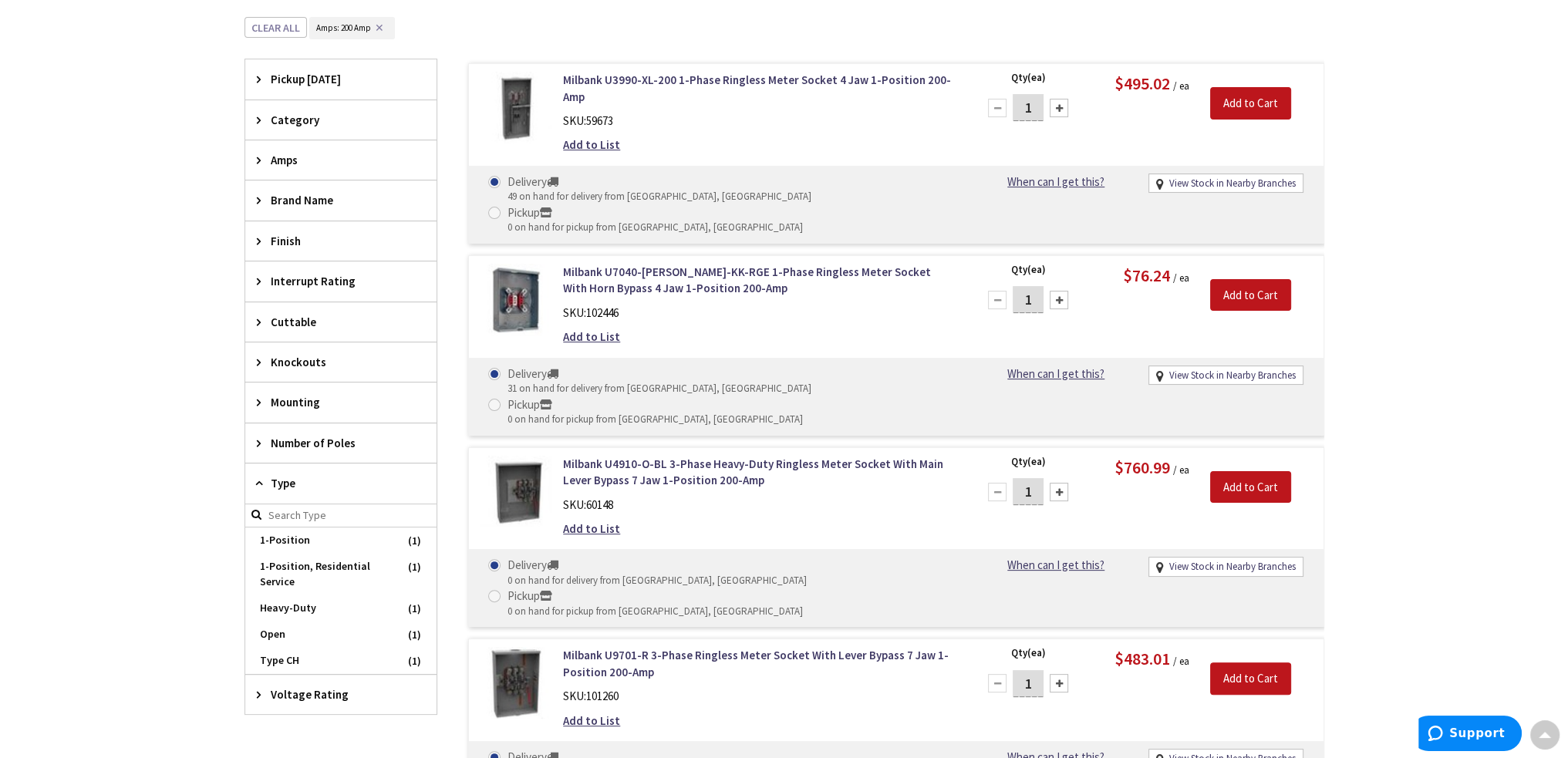
click at [260, 477] on icon at bounding box center [263, 483] width 12 height 12
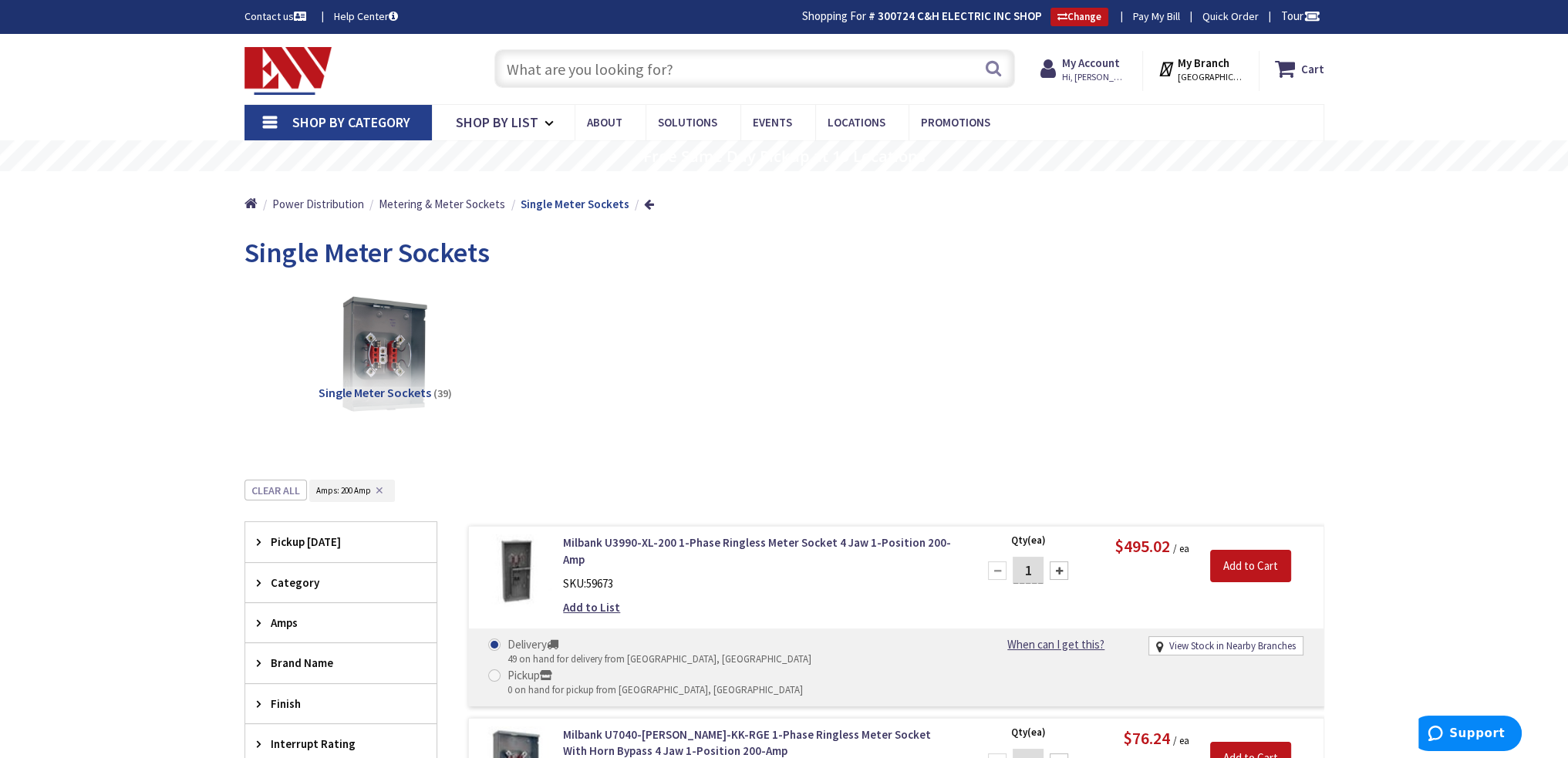
scroll to position [77, 0]
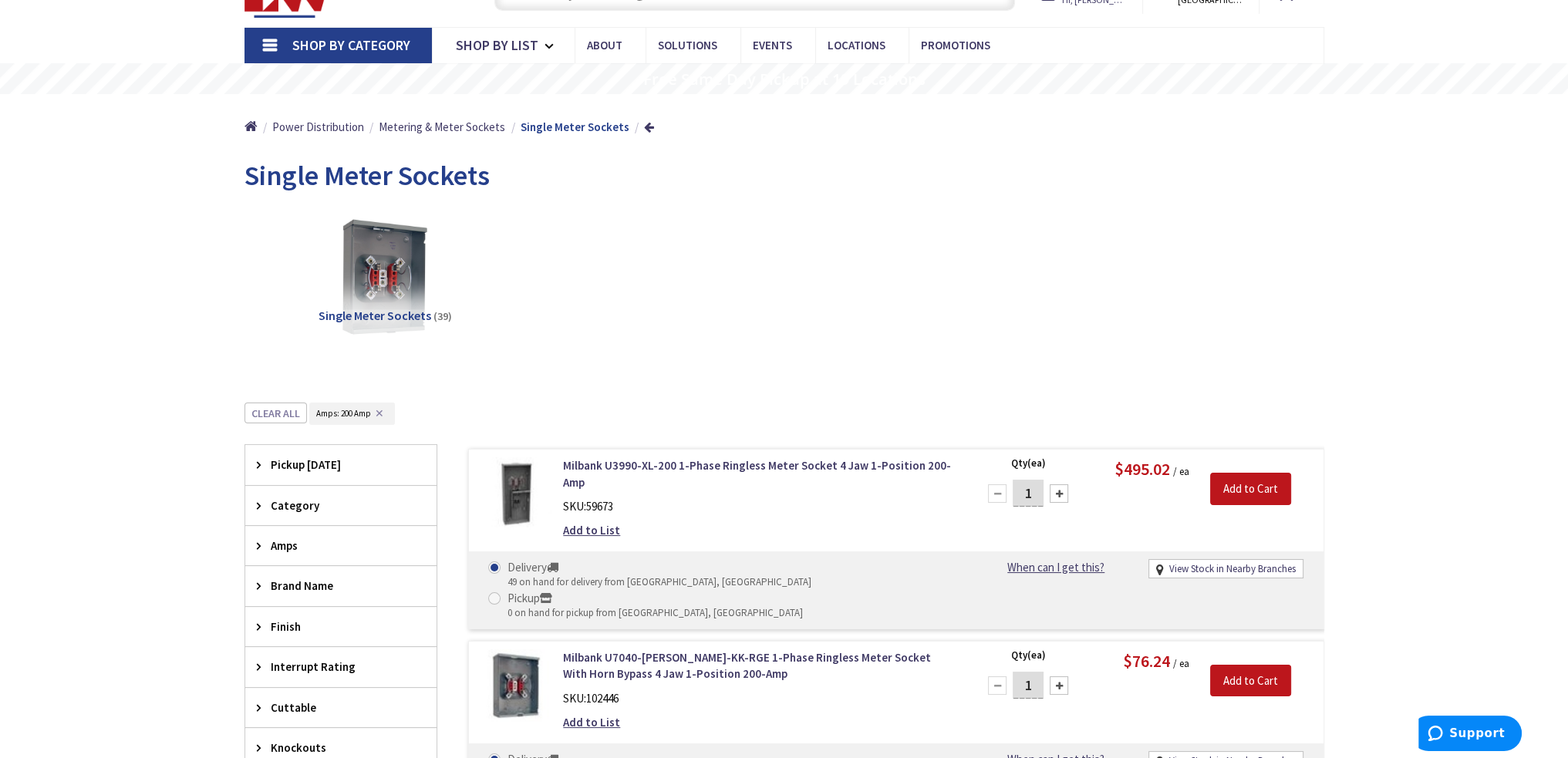
click at [252, 465] on div "Pickup Today" at bounding box center [340, 465] width 191 height 39
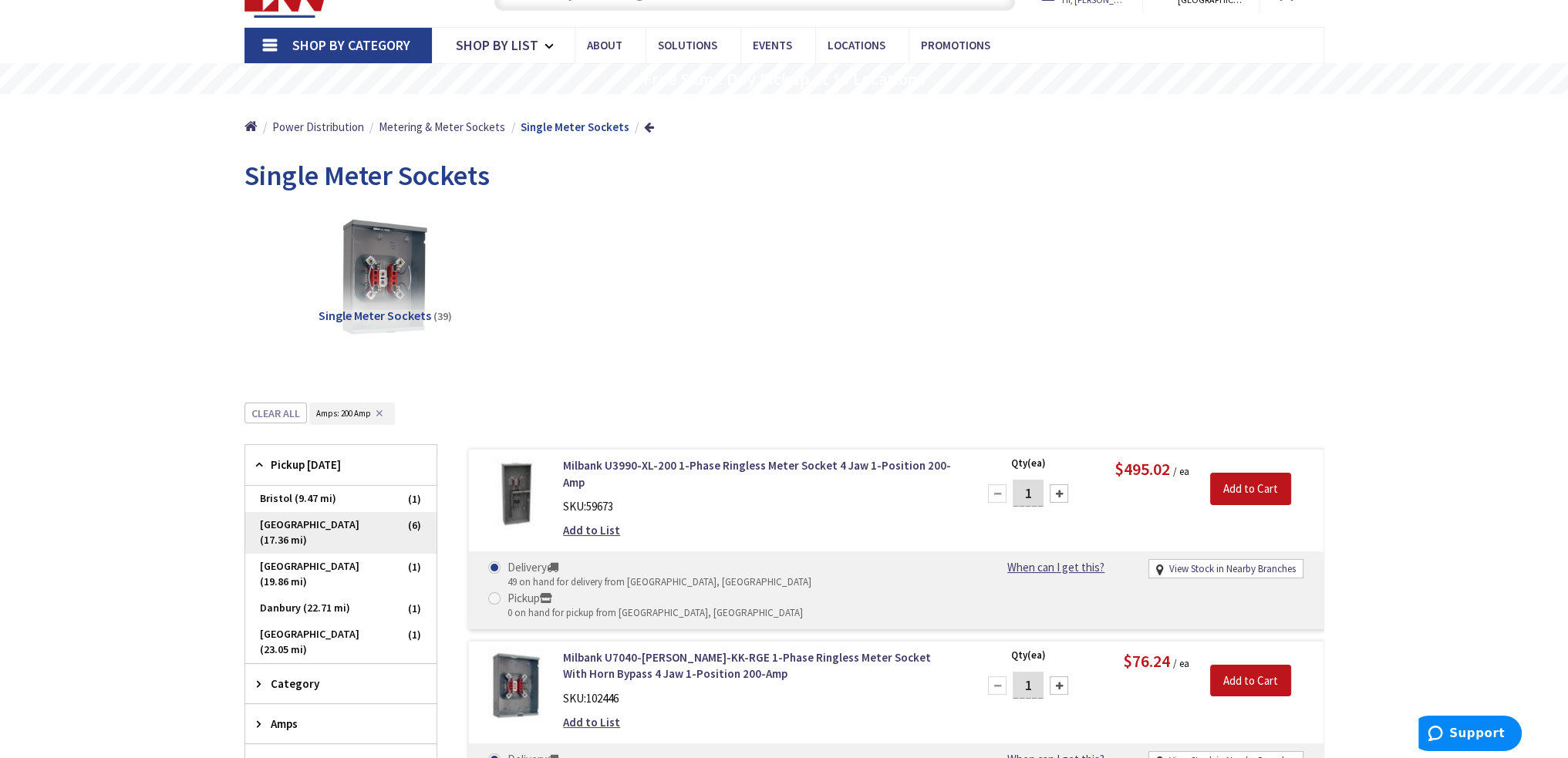
click at [290, 525] on span "Middletown (17.36 mi)" at bounding box center [340, 533] width 191 height 42
click at [967, 334] on div "Single Meter Sockets (6)" at bounding box center [784, 289] width 1026 height 166
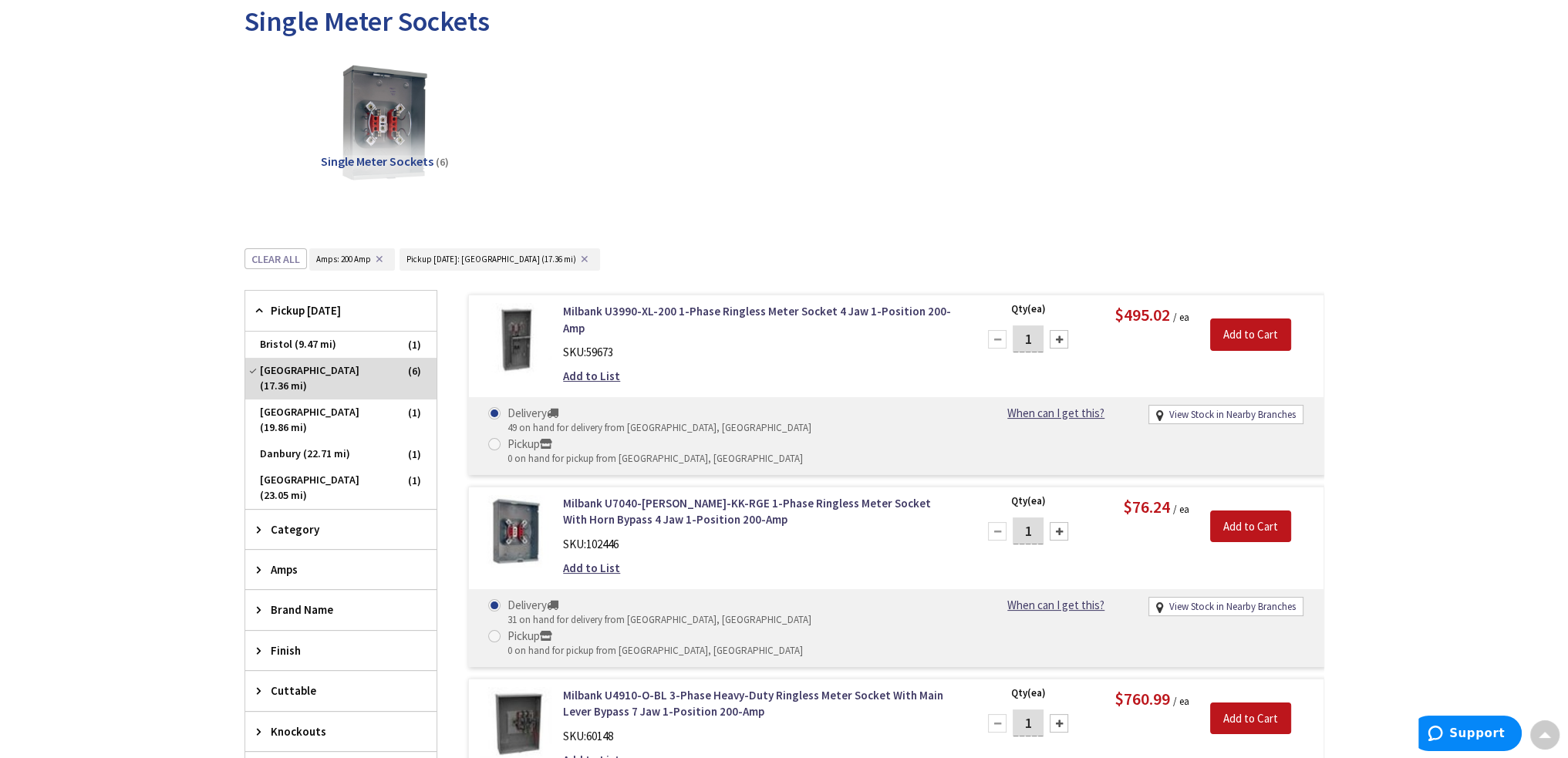
scroll to position [0, 0]
